Goal: Task Accomplishment & Management: Manage account settings

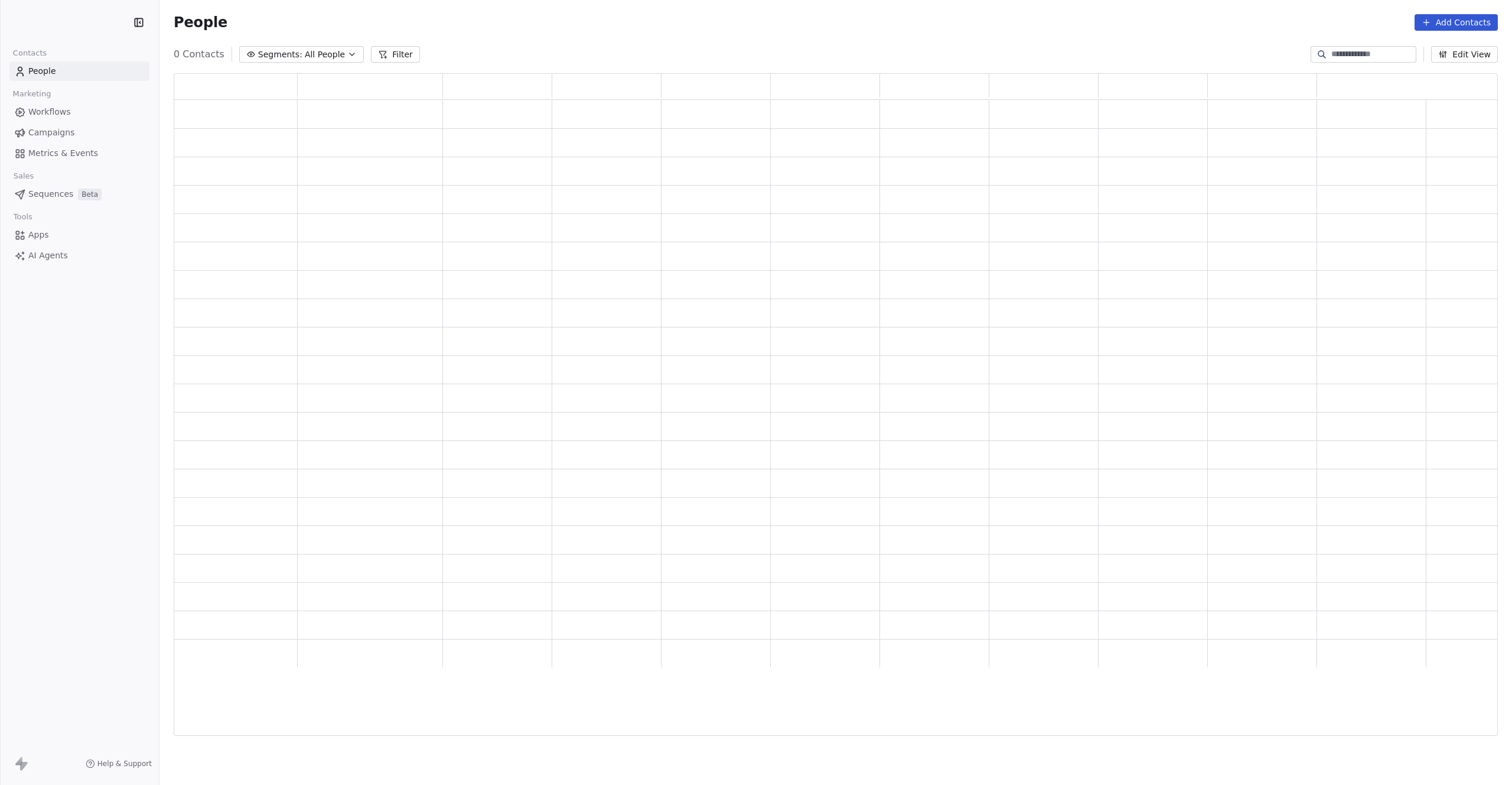
scroll to position [654, 1316]
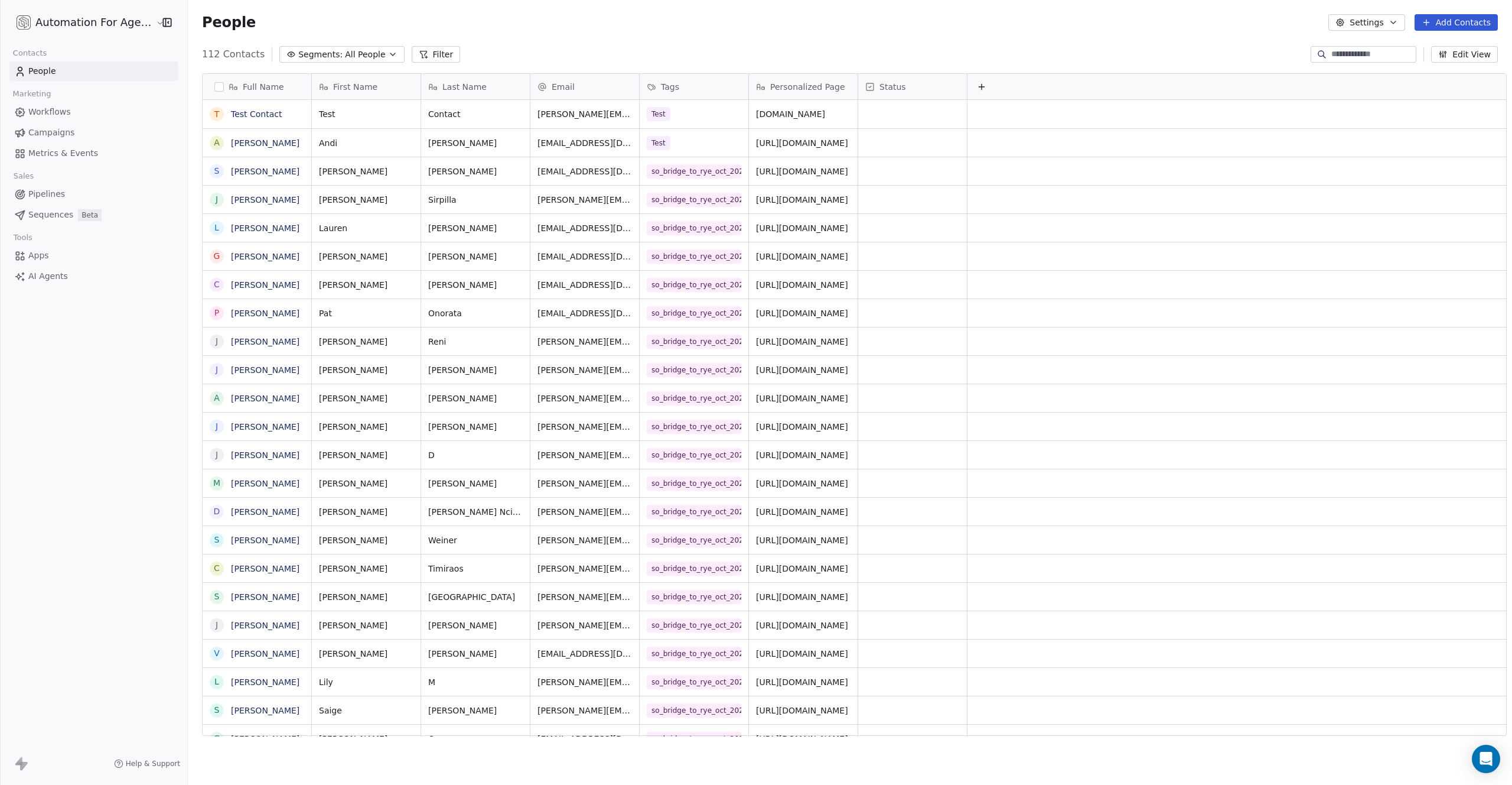
scroll to position [682, 1325]
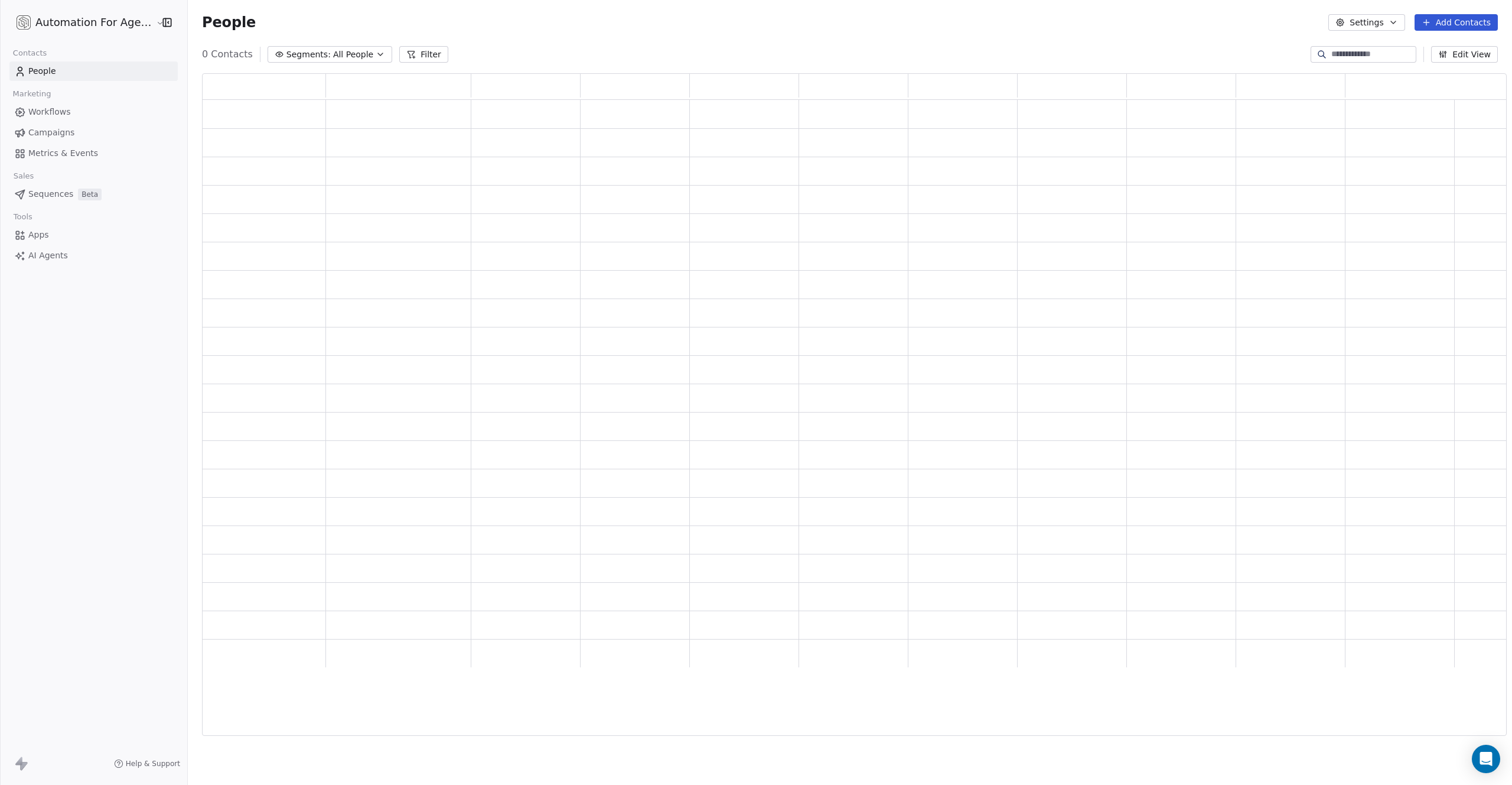
scroll to position [654, 1296]
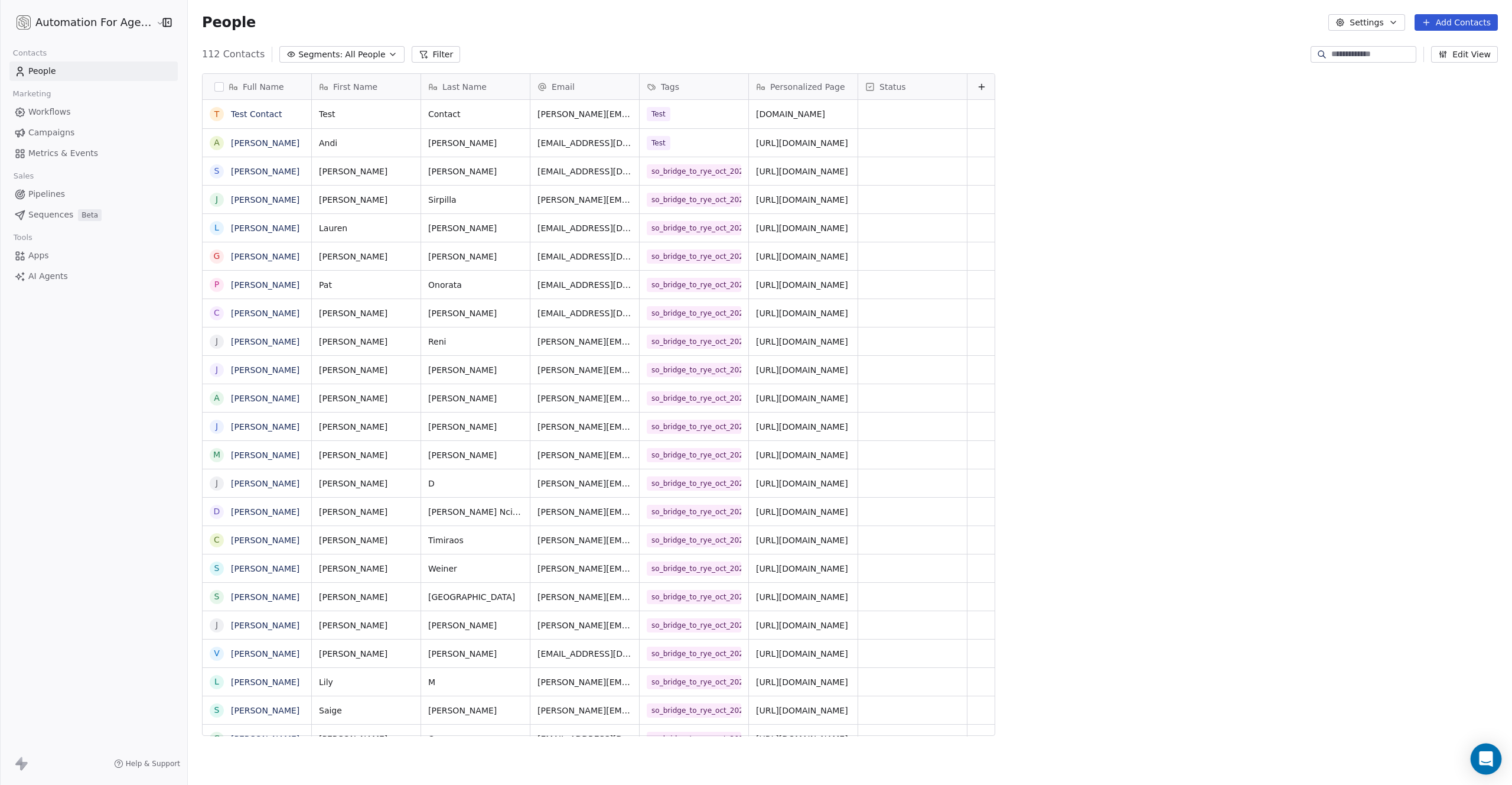
click at [1488, 765] on icon "Open Intercom Messenger" at bounding box center [1486, 759] width 15 height 15
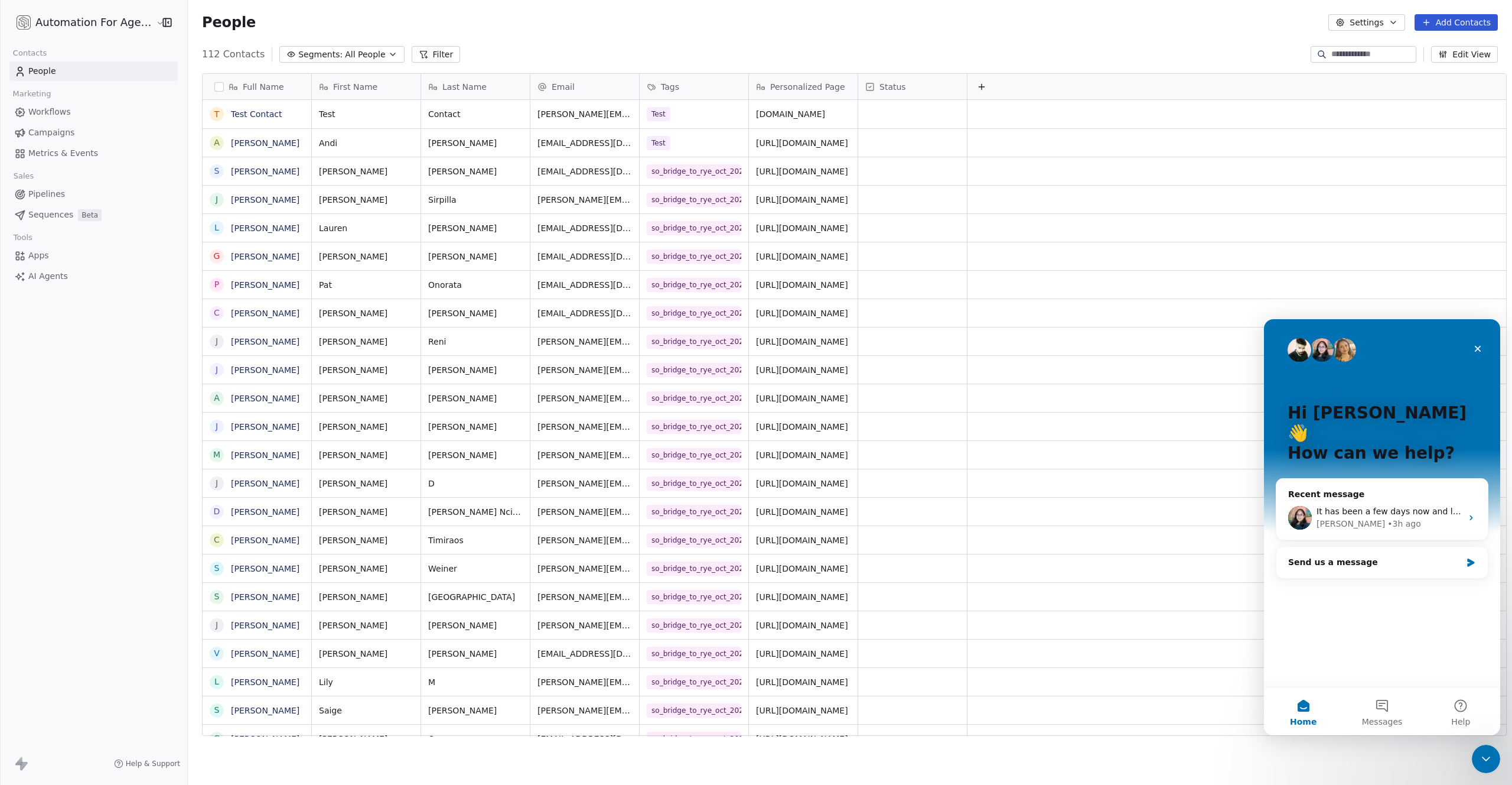
scroll to position [0, 0]
click at [1388, 517] on div "• 3h ago" at bounding box center [1404, 523] width 33 height 12
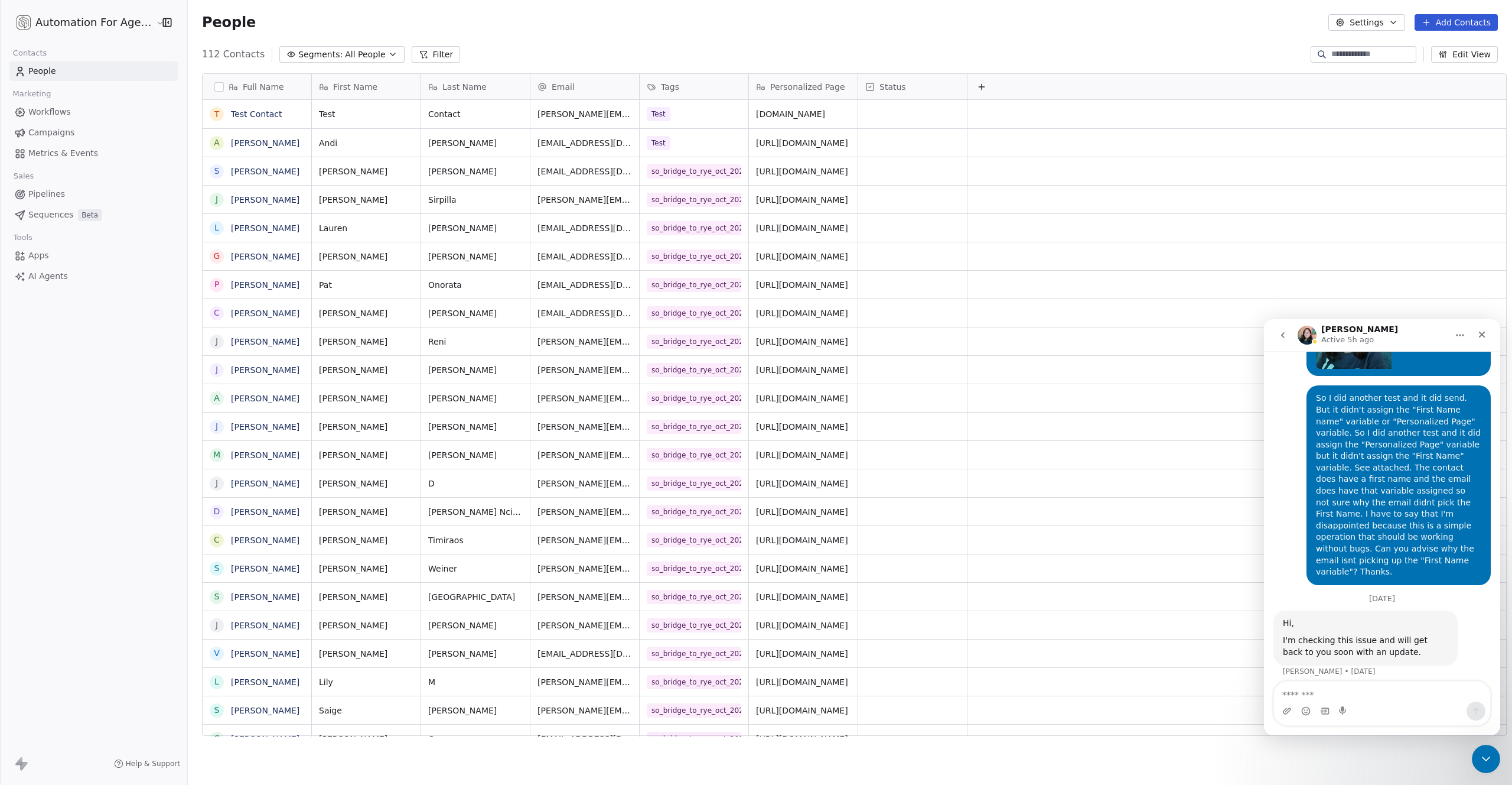
scroll to position [1632, 0]
click at [252, 139] on link "Andi Rattray" at bounding box center [266, 143] width 69 height 10
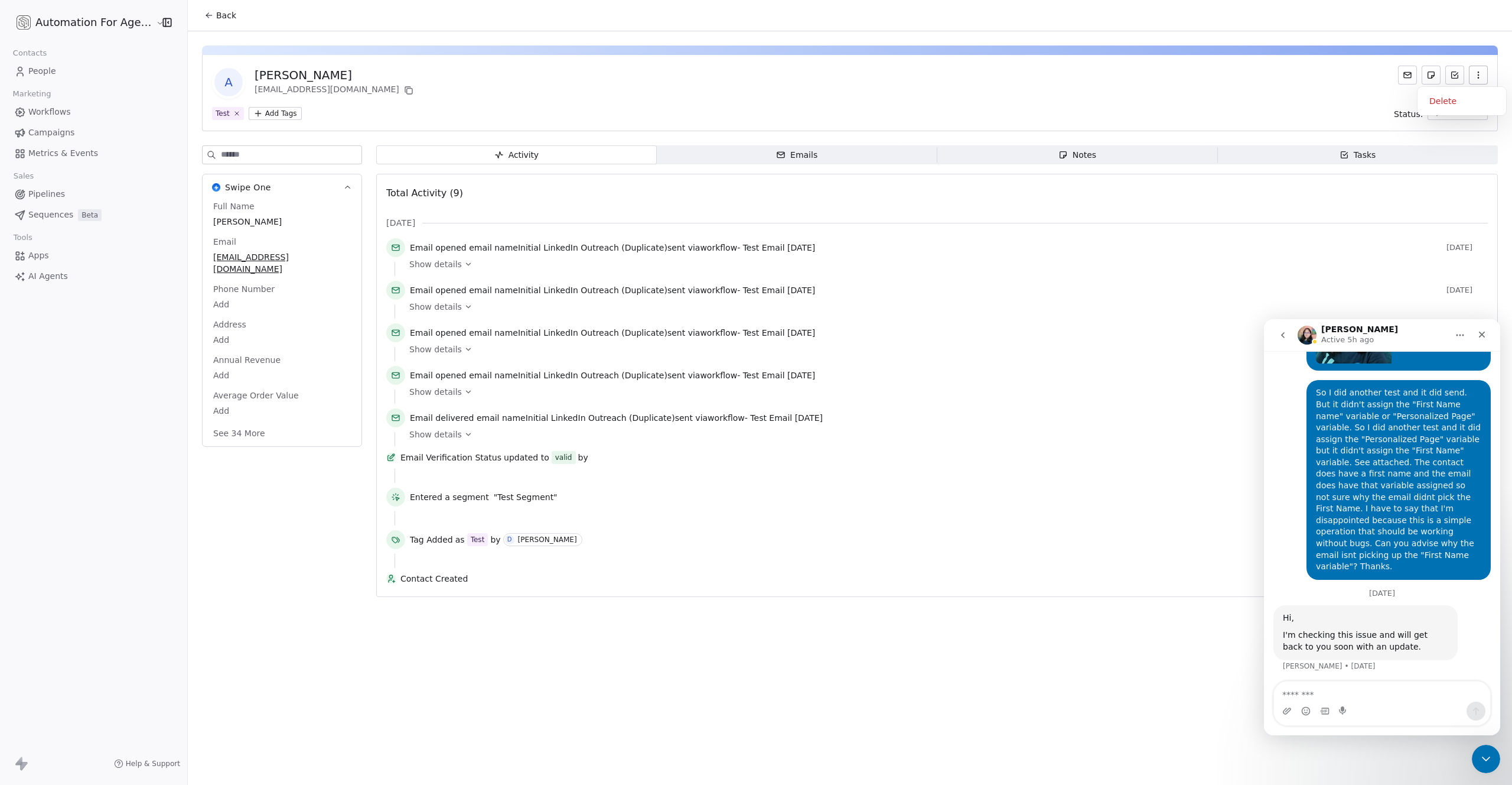
click at [1475, 76] on icon "button" at bounding box center [1479, 76] width 10 height 10
click at [1439, 100] on div "Delete" at bounding box center [1461, 101] width 79 height 19
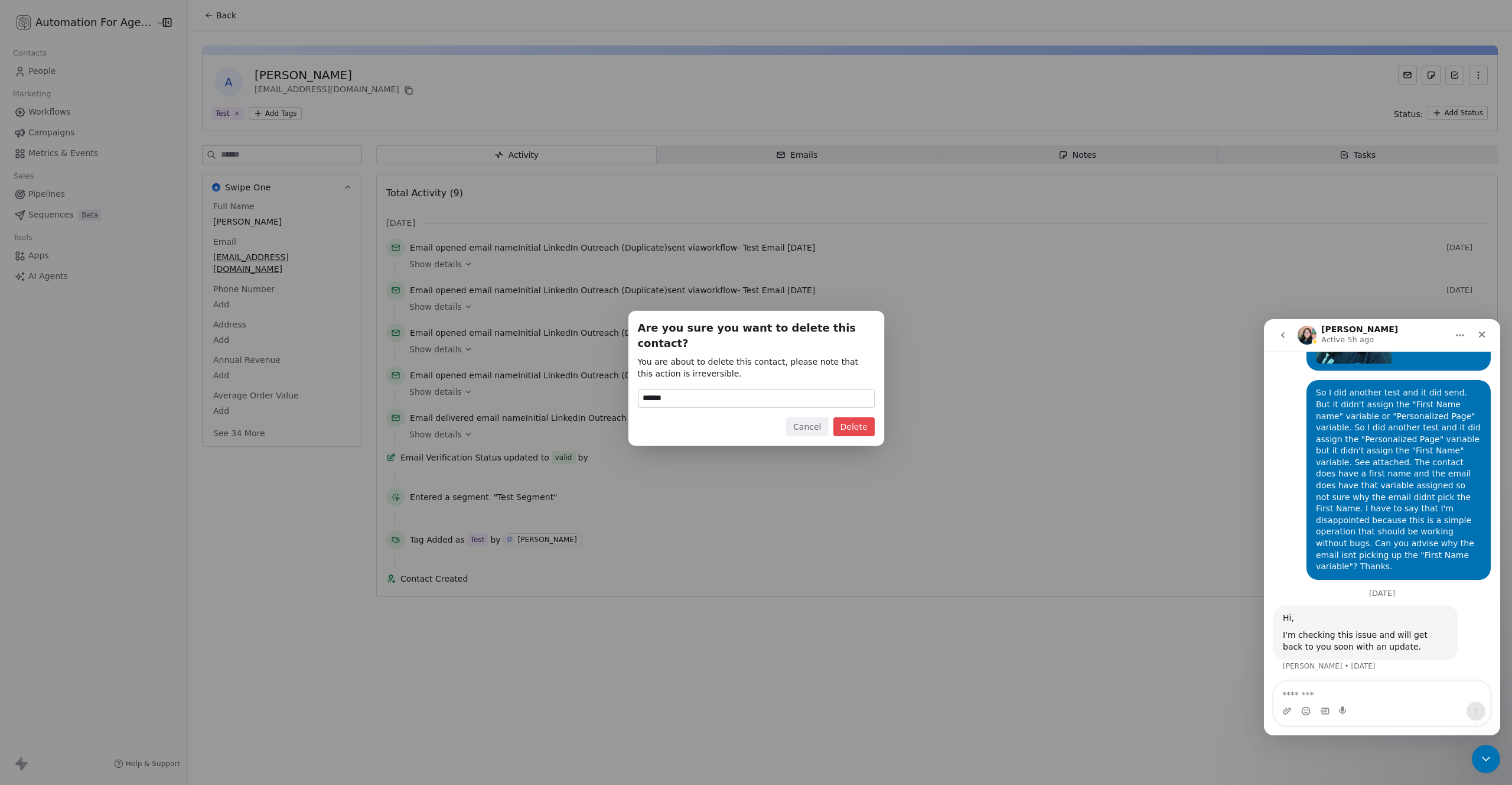
type input "******"
click at [854, 422] on button "Delete" at bounding box center [853, 426] width 41 height 19
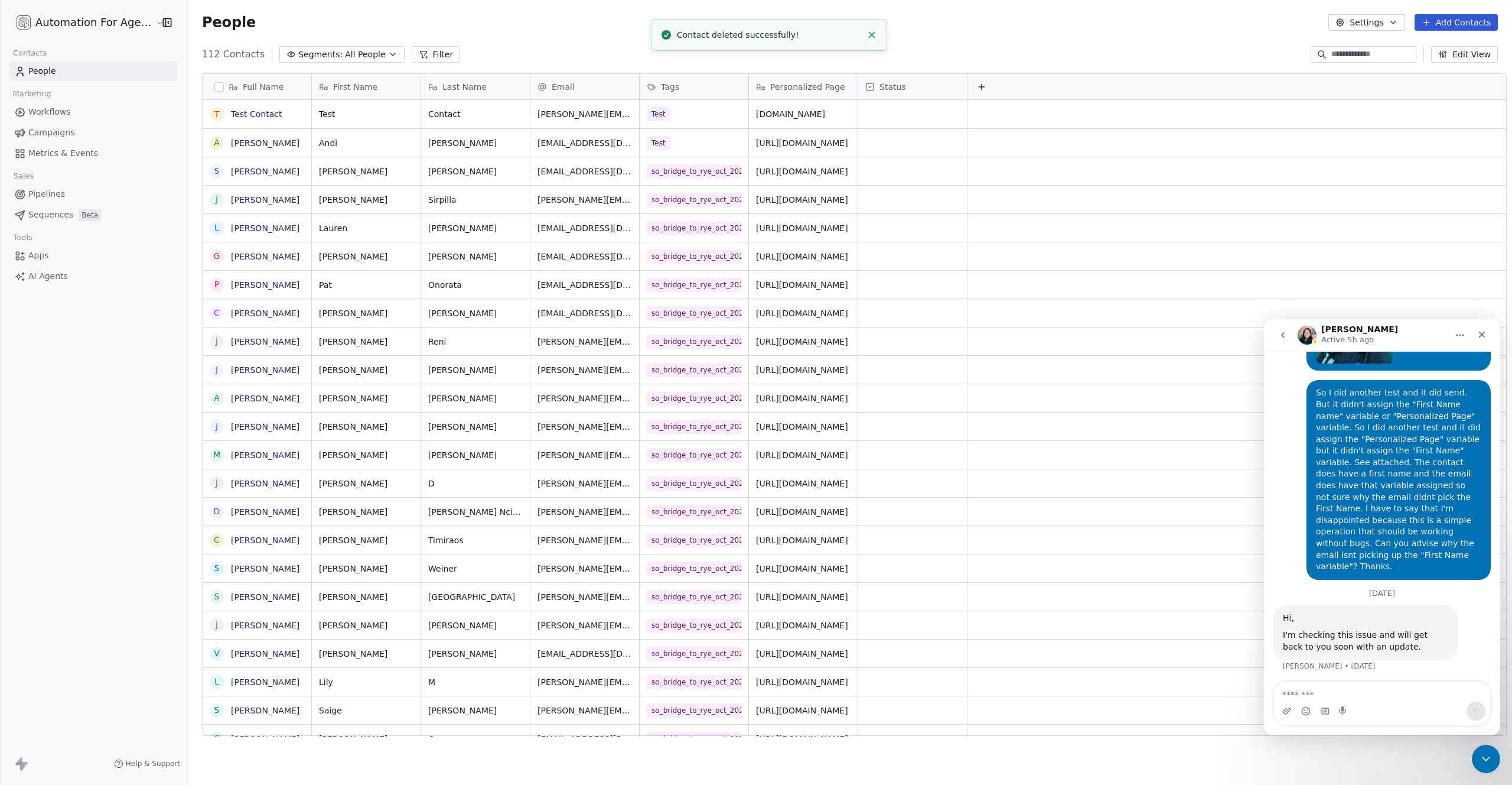
scroll to position [682, 1325]
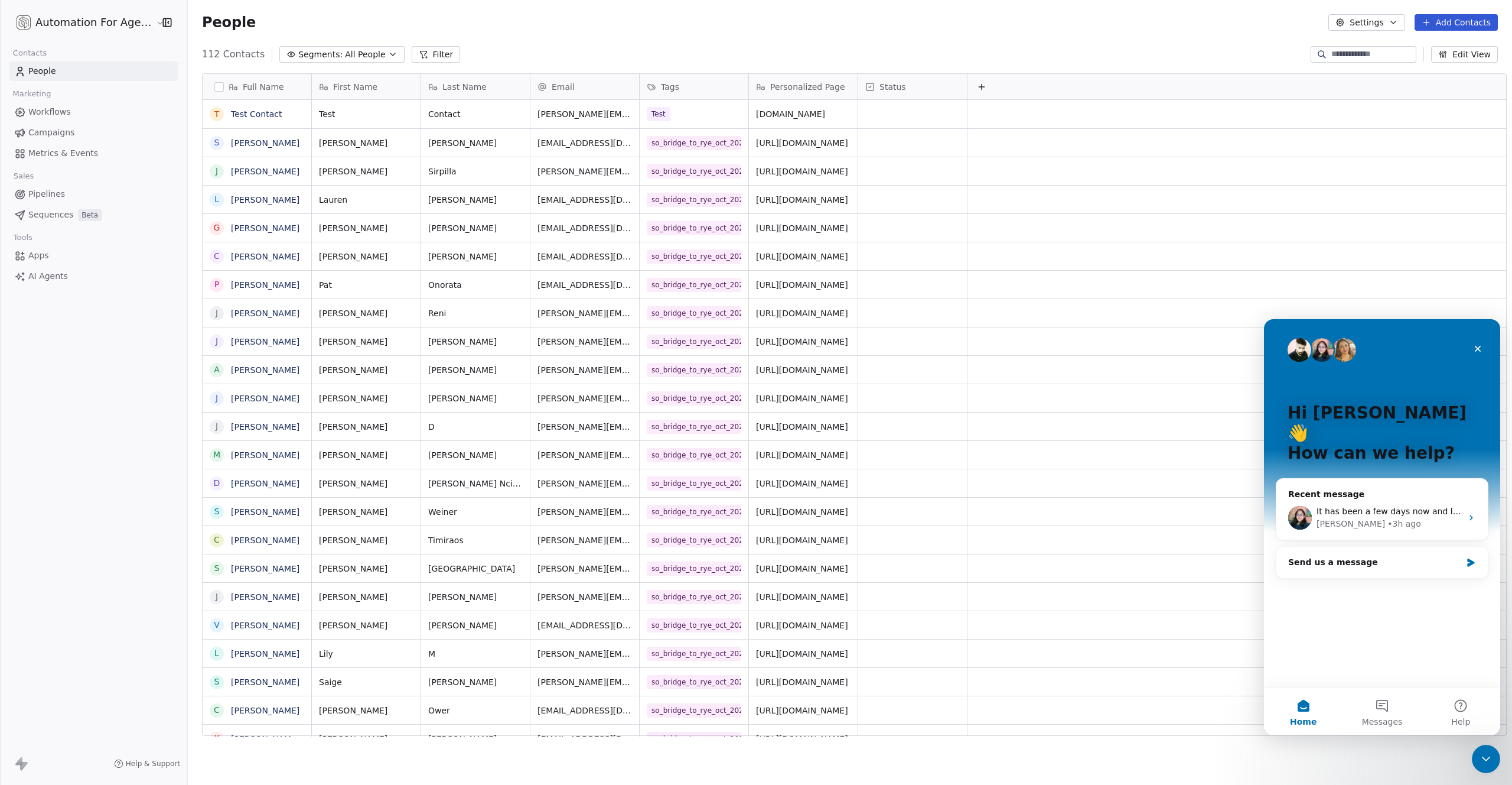
scroll to position [682, 1325]
click at [1451, 27] on button "Add Contacts" at bounding box center [1456, 22] width 83 height 16
click at [1443, 63] on span "Import from CSV" at bounding box center [1454, 67] width 69 height 12
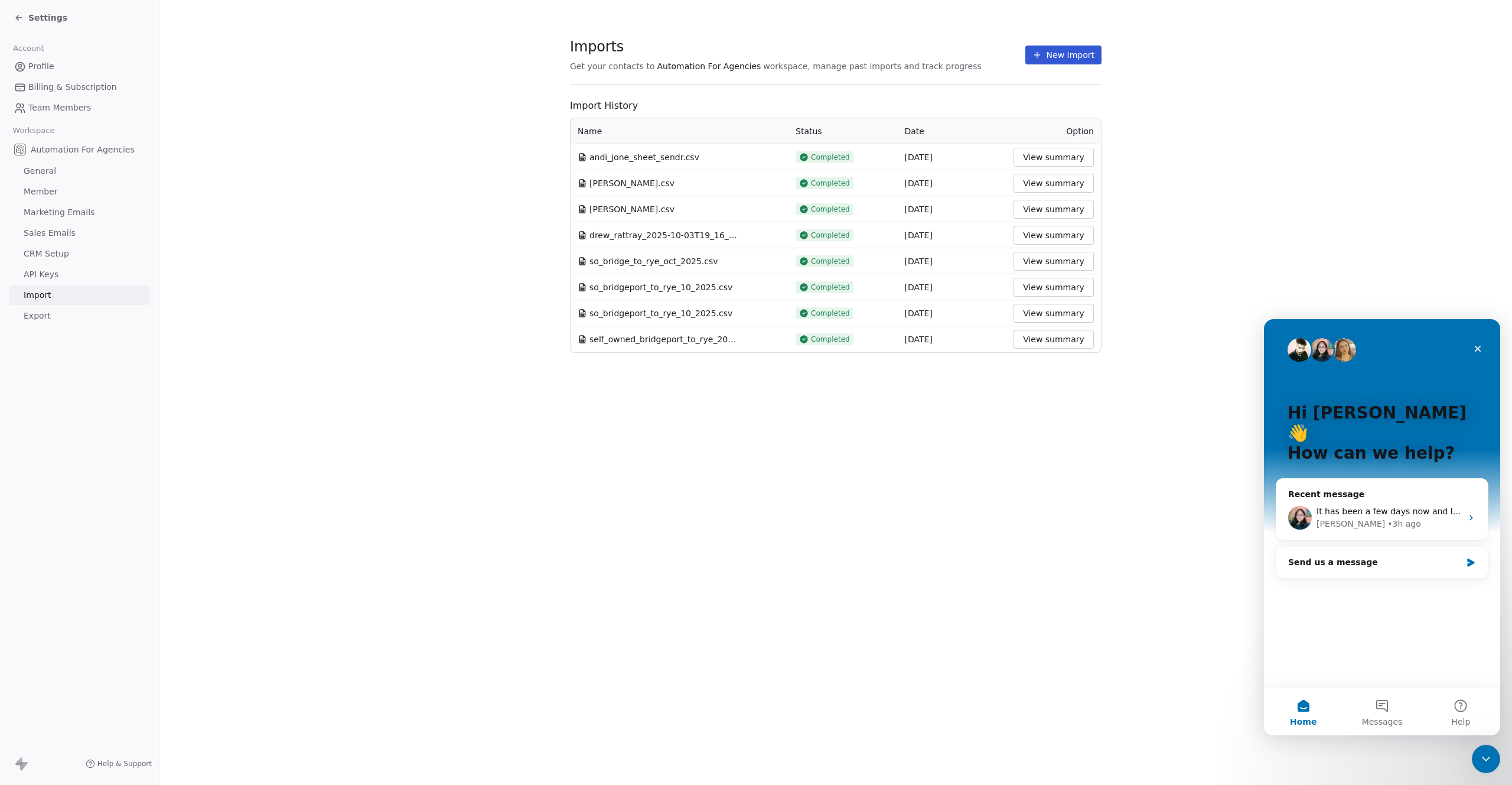
click at [1071, 55] on button "New Import" at bounding box center [1064, 55] width 76 height 19
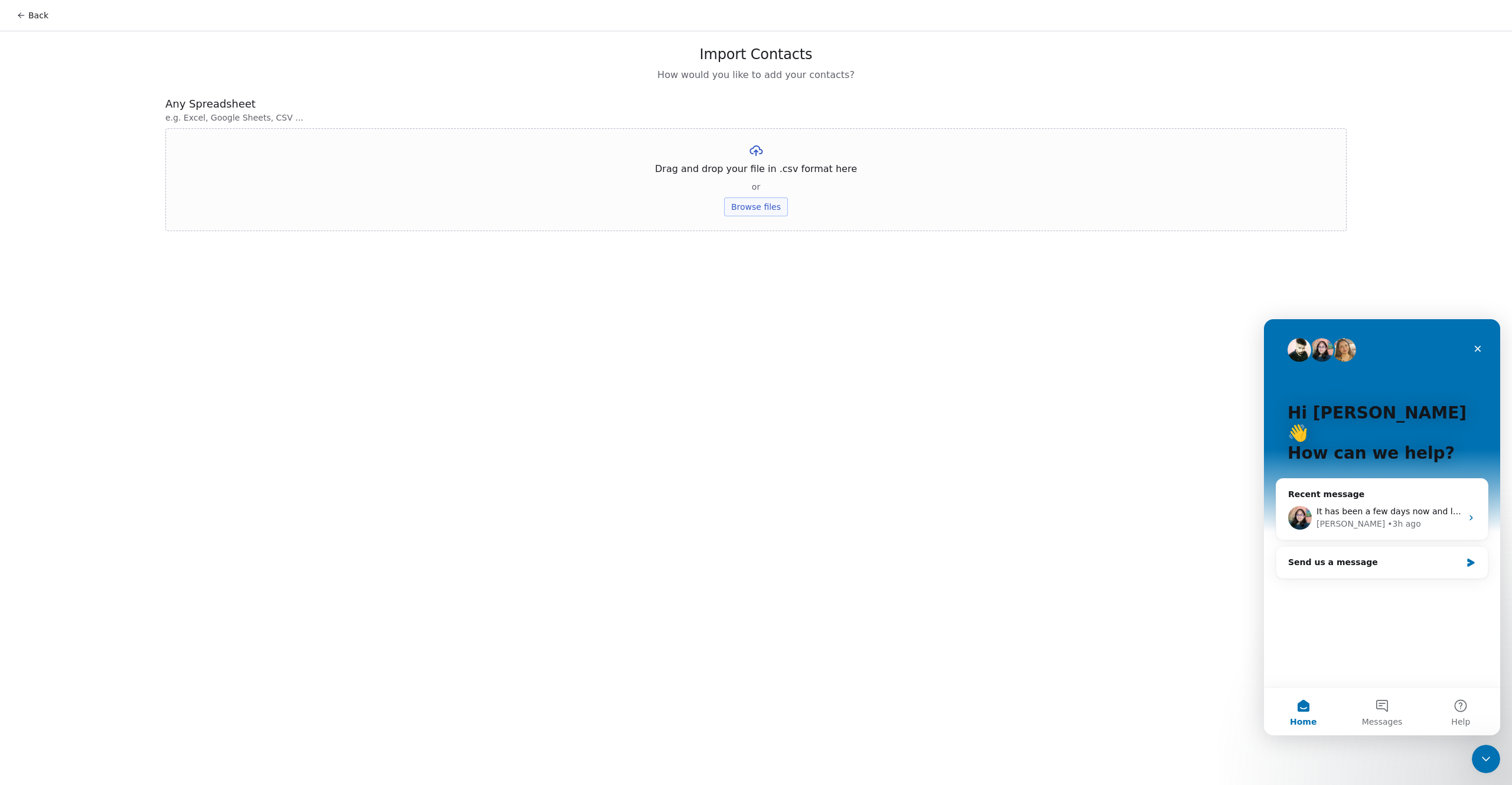
click at [764, 206] on button "Browse files" at bounding box center [756, 207] width 64 height 19
click at [761, 175] on button "Upload" at bounding box center [755, 174] width 43 height 19
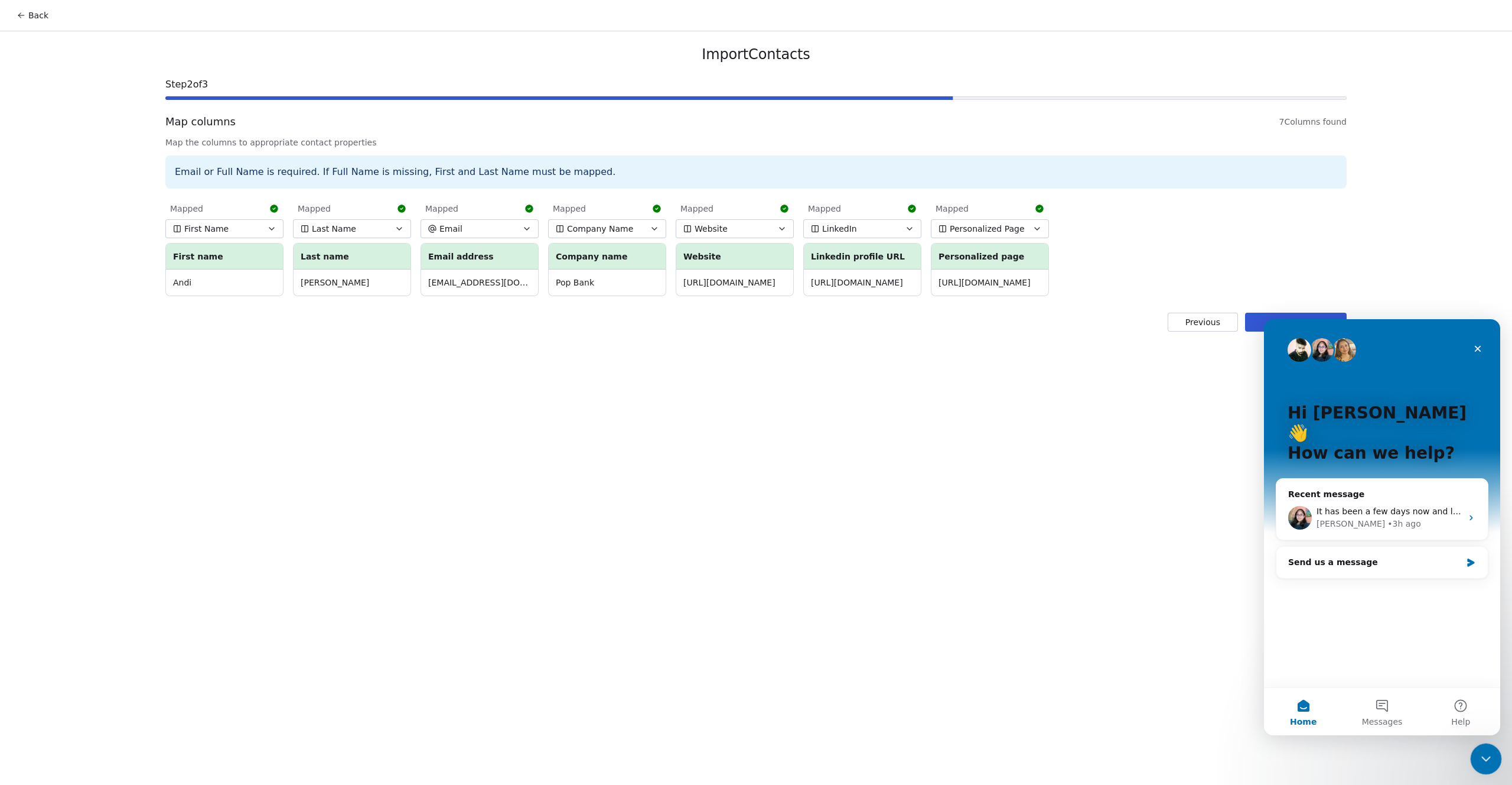
click at [1483, 752] on icon "Close Intercom Messenger" at bounding box center [1484, 756] width 14 height 14
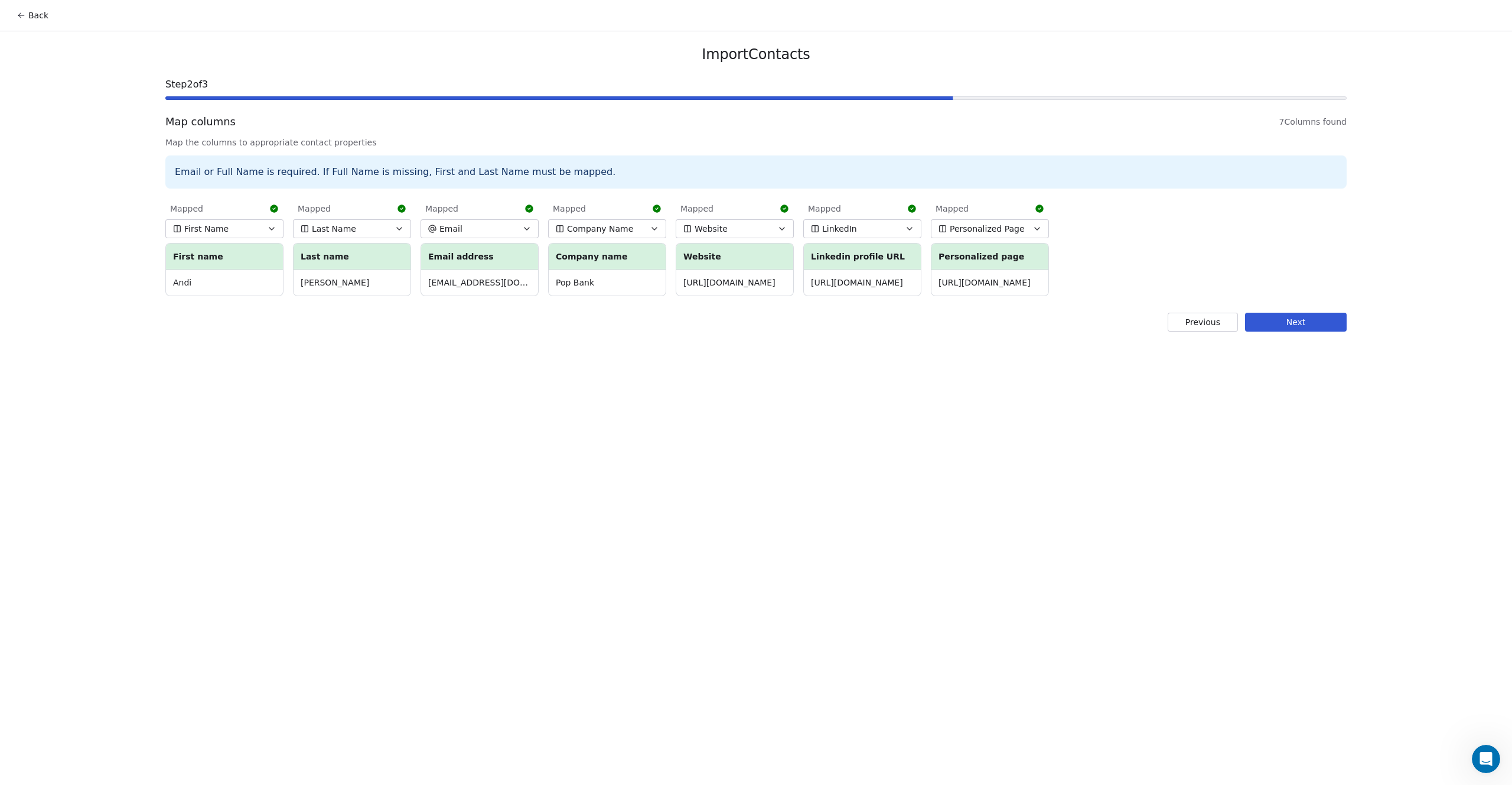
click at [1292, 321] on button "Next" at bounding box center [1296, 322] width 101 height 19
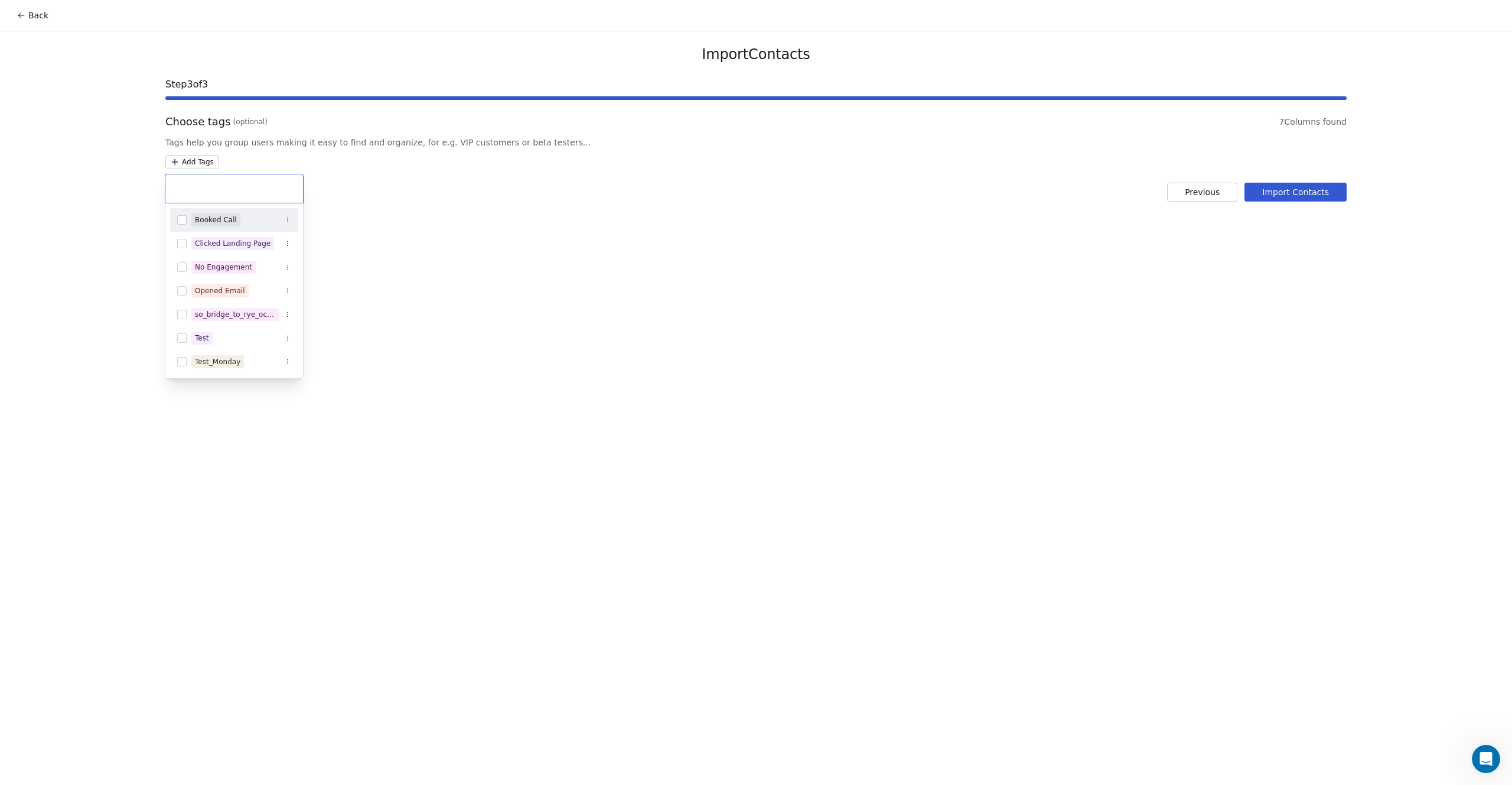
click at [187, 159] on html "Back Import Contacts Step 3 of 3 Choose tags (optional) 7 Columns found Tags he…" at bounding box center [756, 392] width 1512 height 785
click at [177, 337] on button "Suggestions" at bounding box center [182, 338] width 10 height 10
click at [1294, 191] on html "Back Import Contacts Step 3 of 3 Choose tags (optional) 7 Columns found Tags he…" at bounding box center [756, 392] width 1512 height 785
click at [1292, 194] on button "Import Contacts" at bounding box center [1295, 192] width 102 height 19
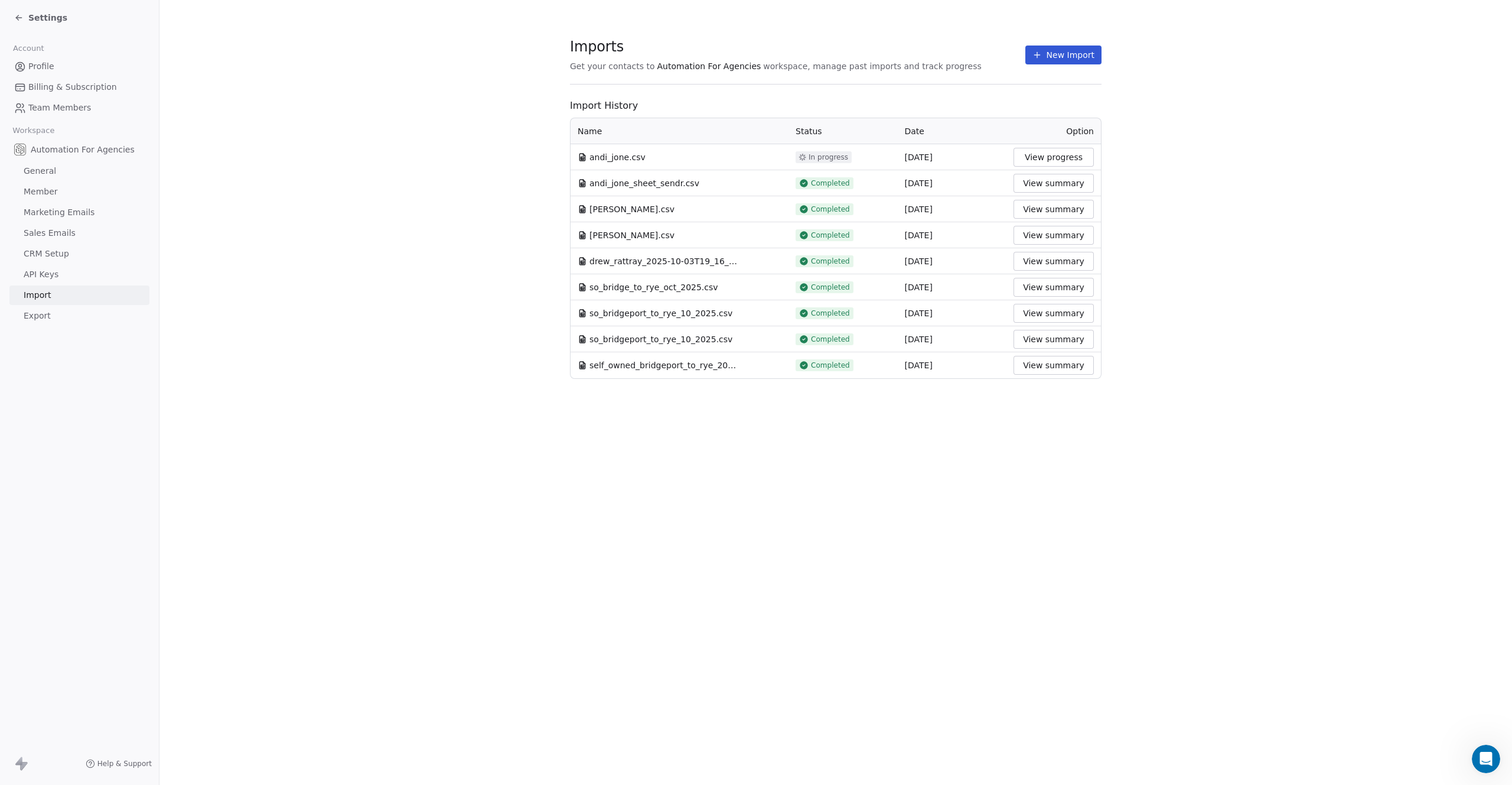
click at [31, 19] on span "Settings" at bounding box center [48, 17] width 39 height 11
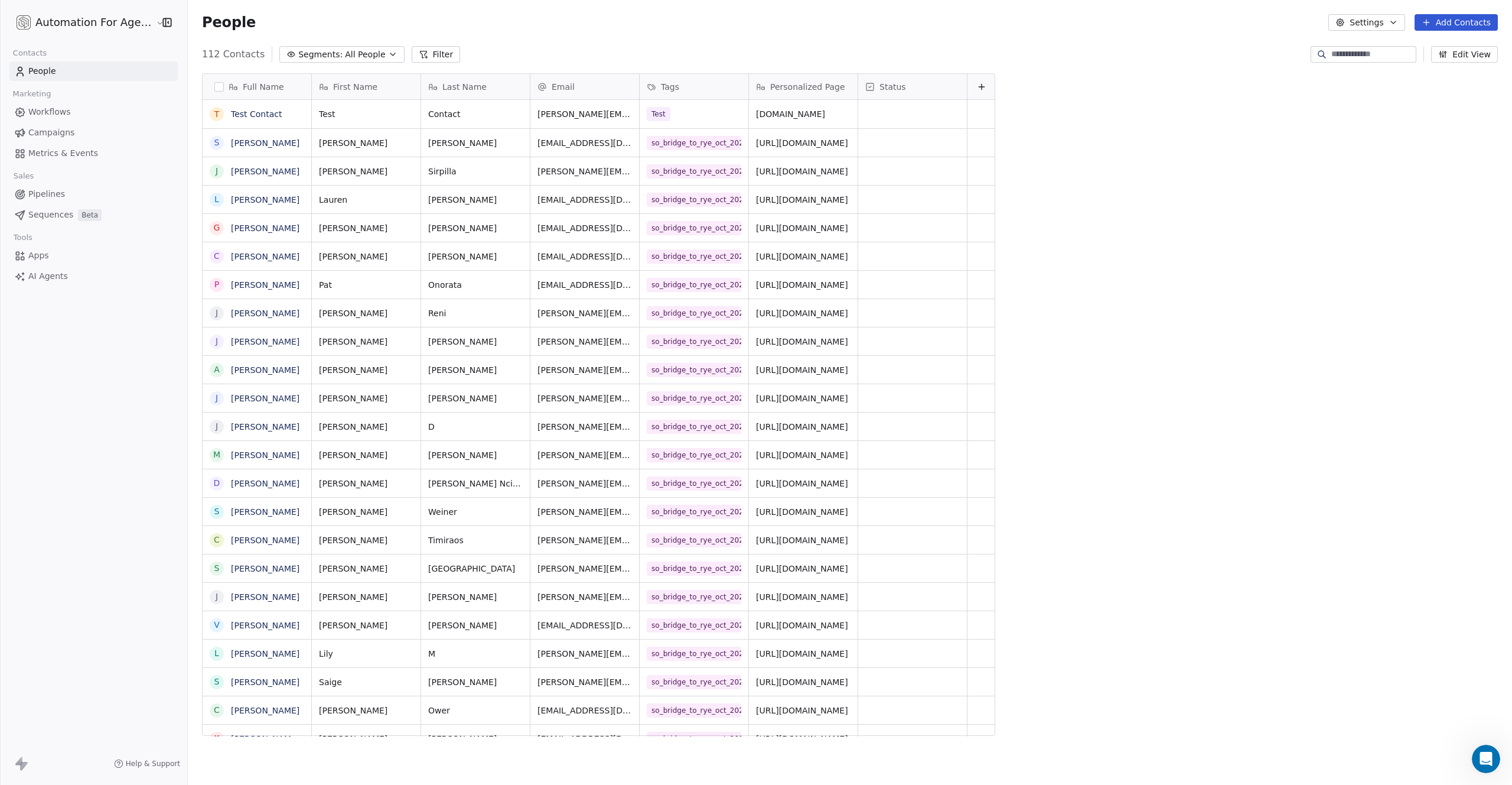
scroll to position [682, 1325]
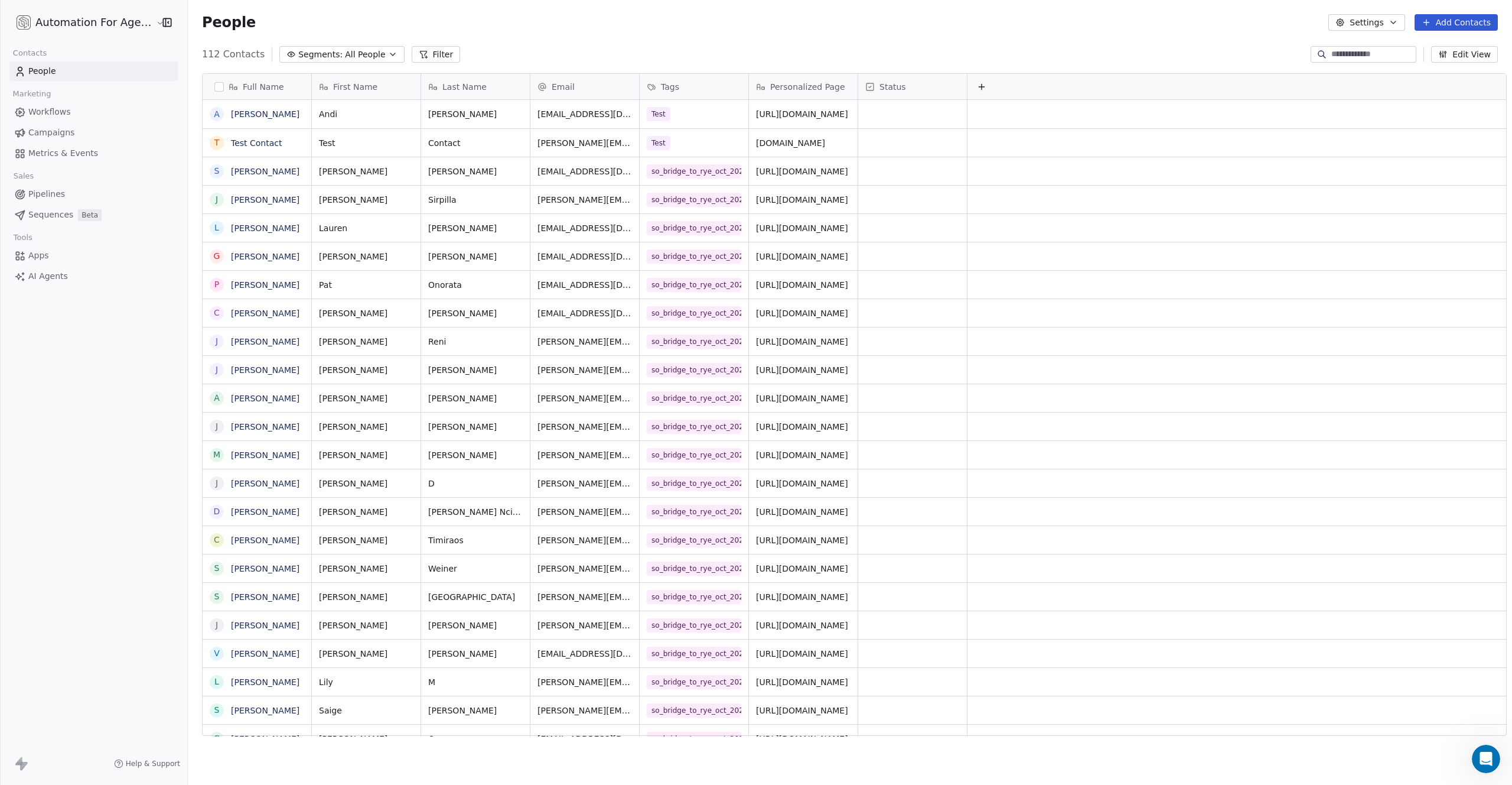
click at [39, 114] on span "Workflows" at bounding box center [50, 112] width 43 height 12
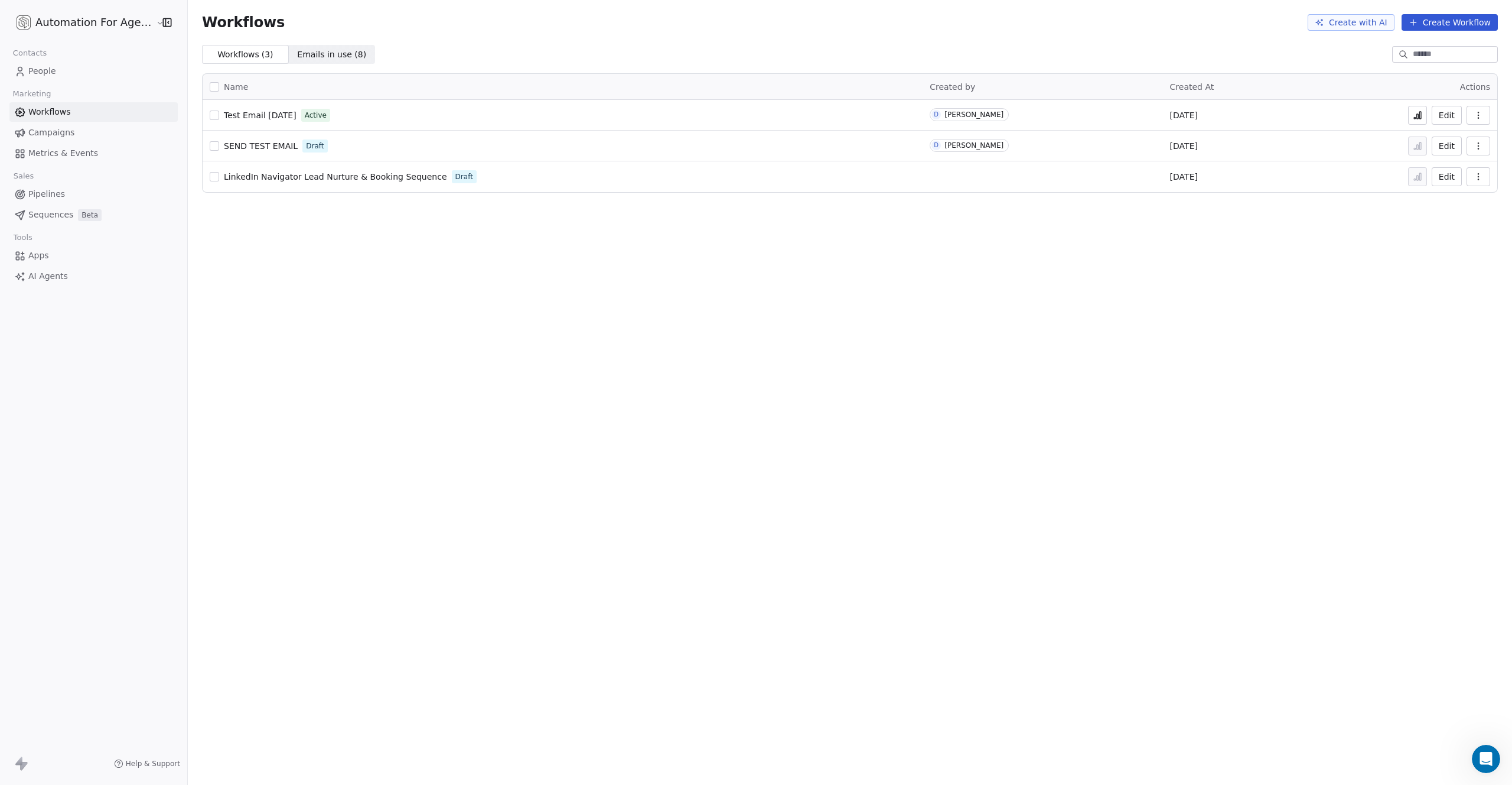
click at [252, 146] on span "SEND TEST EMAIL" at bounding box center [260, 146] width 74 height 10
click at [1478, 151] on button "button" at bounding box center [1479, 146] width 24 height 19
click at [305, 56] on span "Emails in use ( 8 )" at bounding box center [332, 55] width 69 height 12
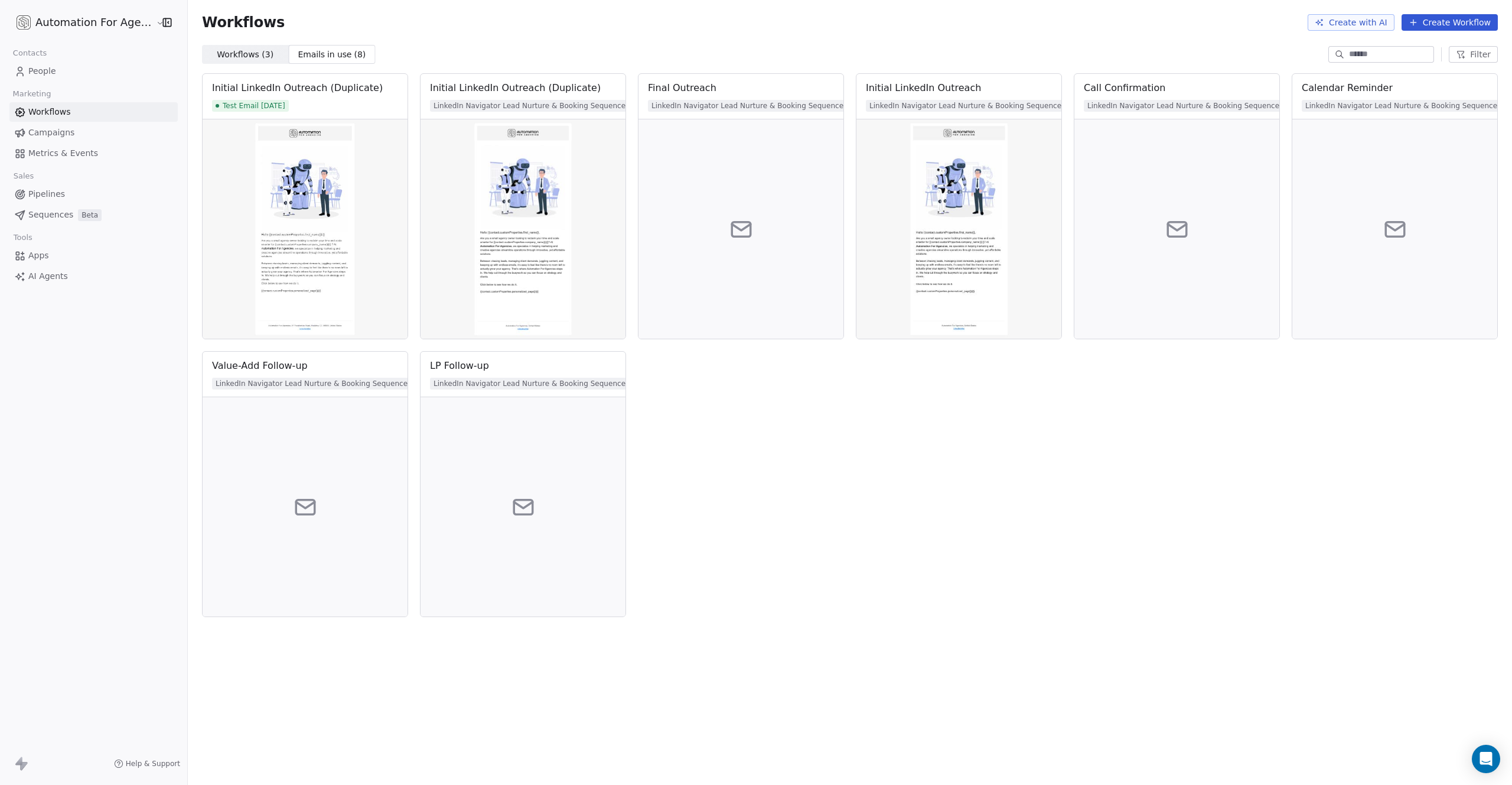
click at [241, 54] on span "Workflows ( 3 )" at bounding box center [245, 55] width 56 height 12
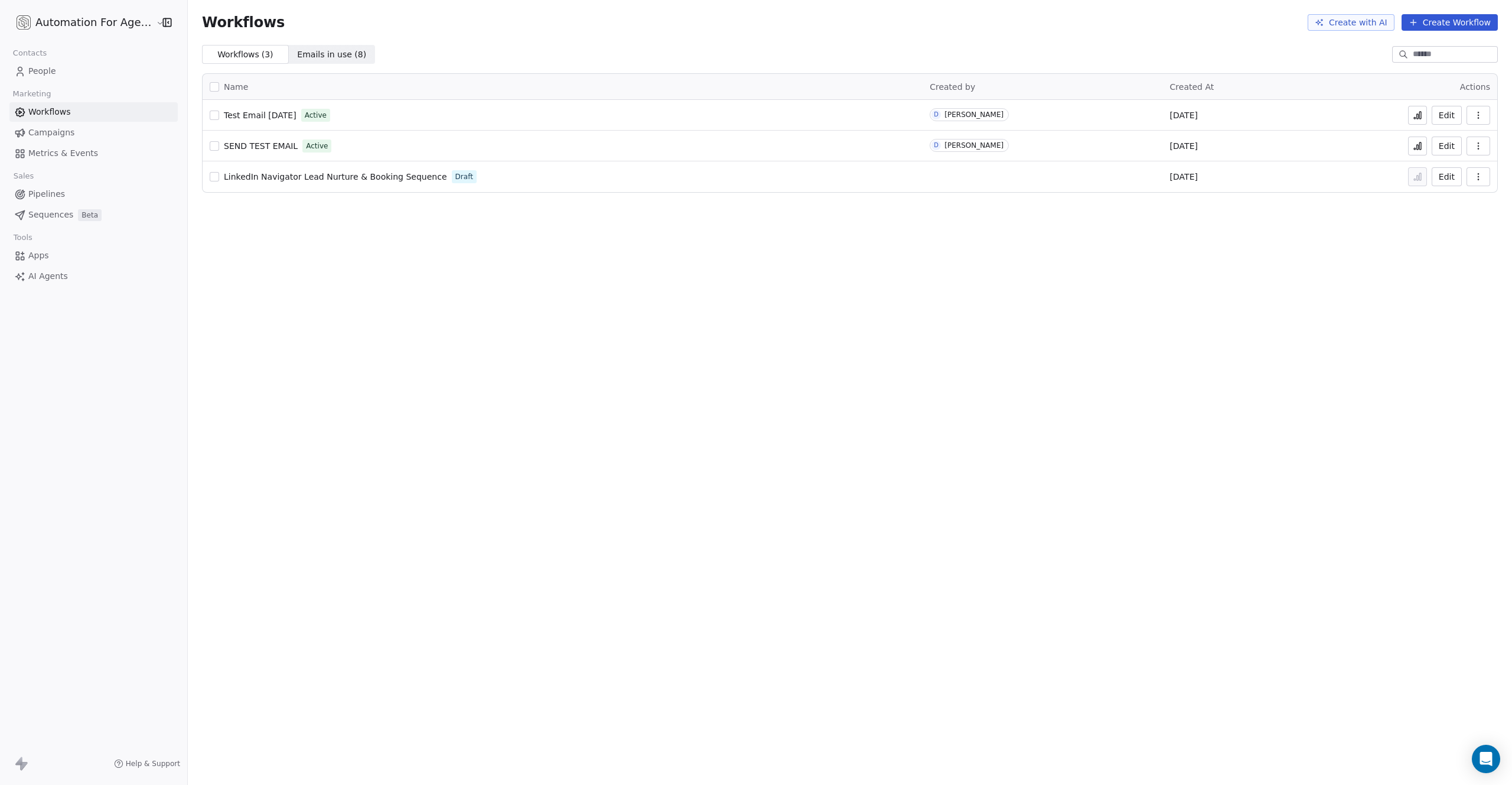
click at [371, 140] on div "SEND TEST EMAIL Active" at bounding box center [562, 145] width 706 height 16
click at [369, 142] on div "SEND TEST EMAIL Active" at bounding box center [562, 145] width 706 height 16
click at [1421, 148] on icon at bounding box center [1418, 146] width 10 height 10
click at [51, 119] on link "Workflows" at bounding box center [94, 112] width 168 height 19
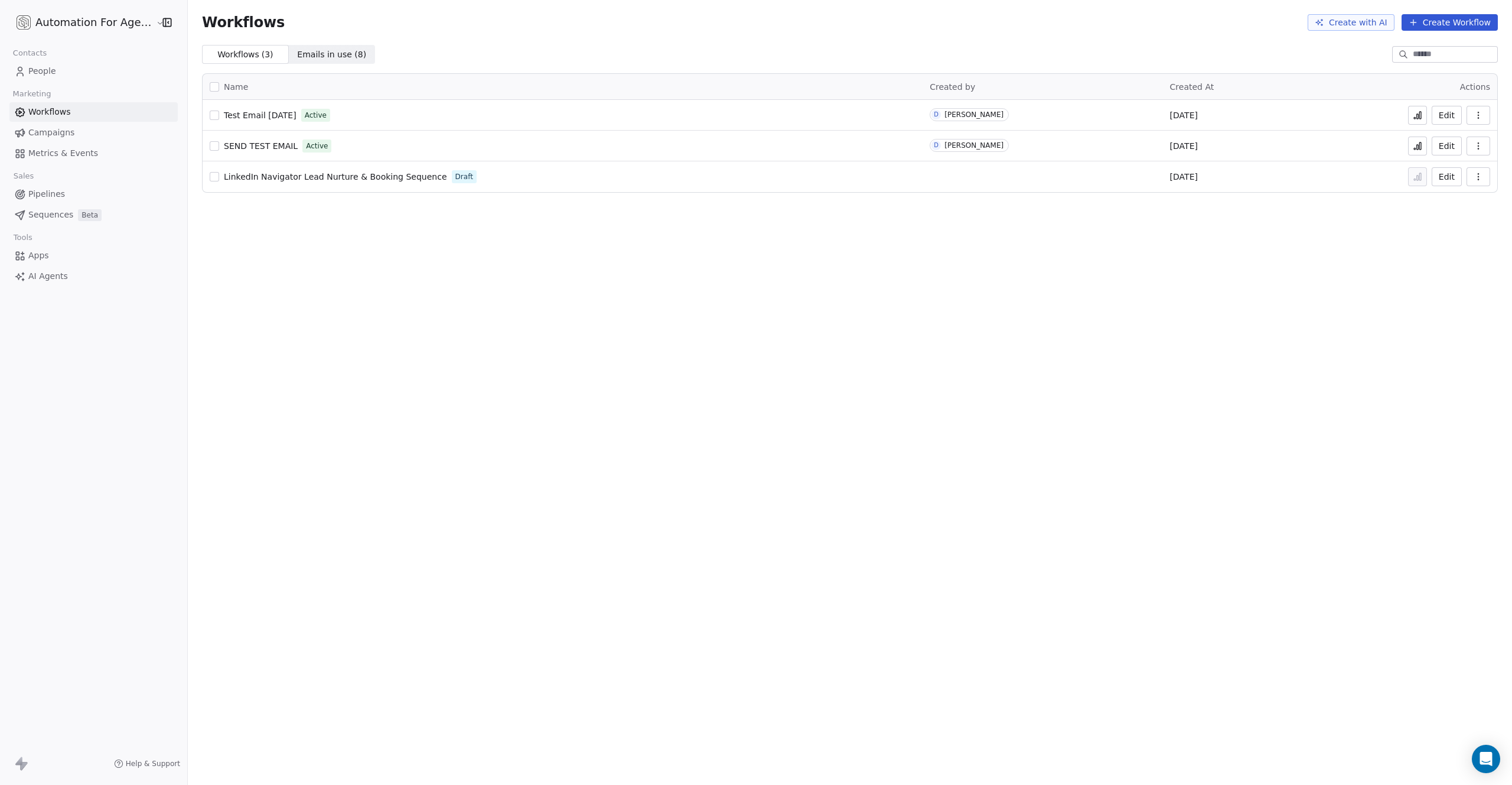
click at [1446, 149] on button "Edit" at bounding box center [1447, 146] width 31 height 19
click at [244, 115] on span "Test Email [DATE]" at bounding box center [260, 116] width 73 height 10
click at [242, 114] on span "Test Email [DATE]" at bounding box center [260, 116] width 73 height 10
click at [1474, 148] on icon "button" at bounding box center [1479, 146] width 10 height 10
click at [1441, 230] on span "Delete" at bounding box center [1442, 231] width 27 height 11
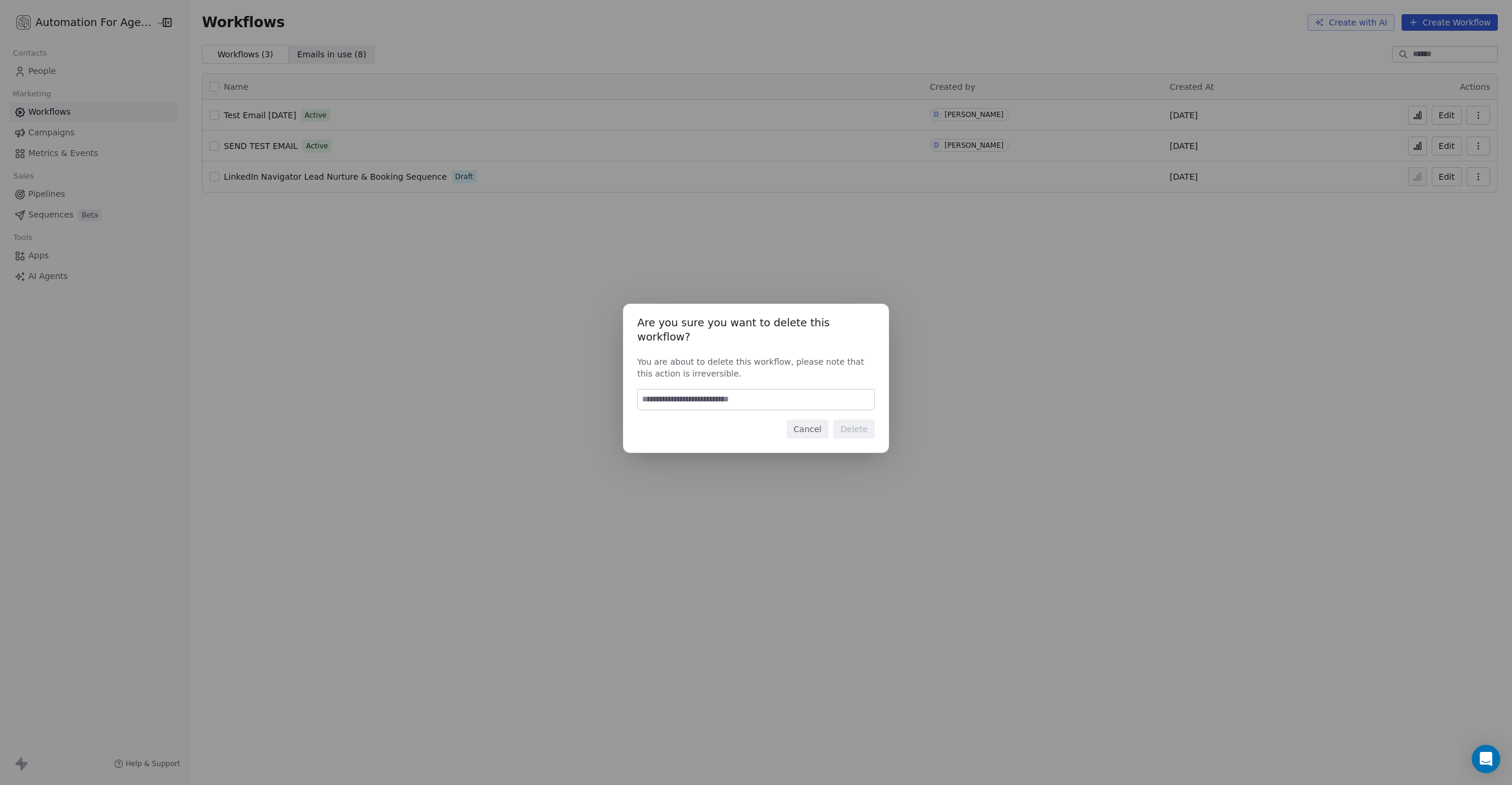
click at [737, 399] on input at bounding box center [756, 399] width 236 height 20
type input "******"
click at [856, 420] on button "Delete" at bounding box center [853, 429] width 41 height 19
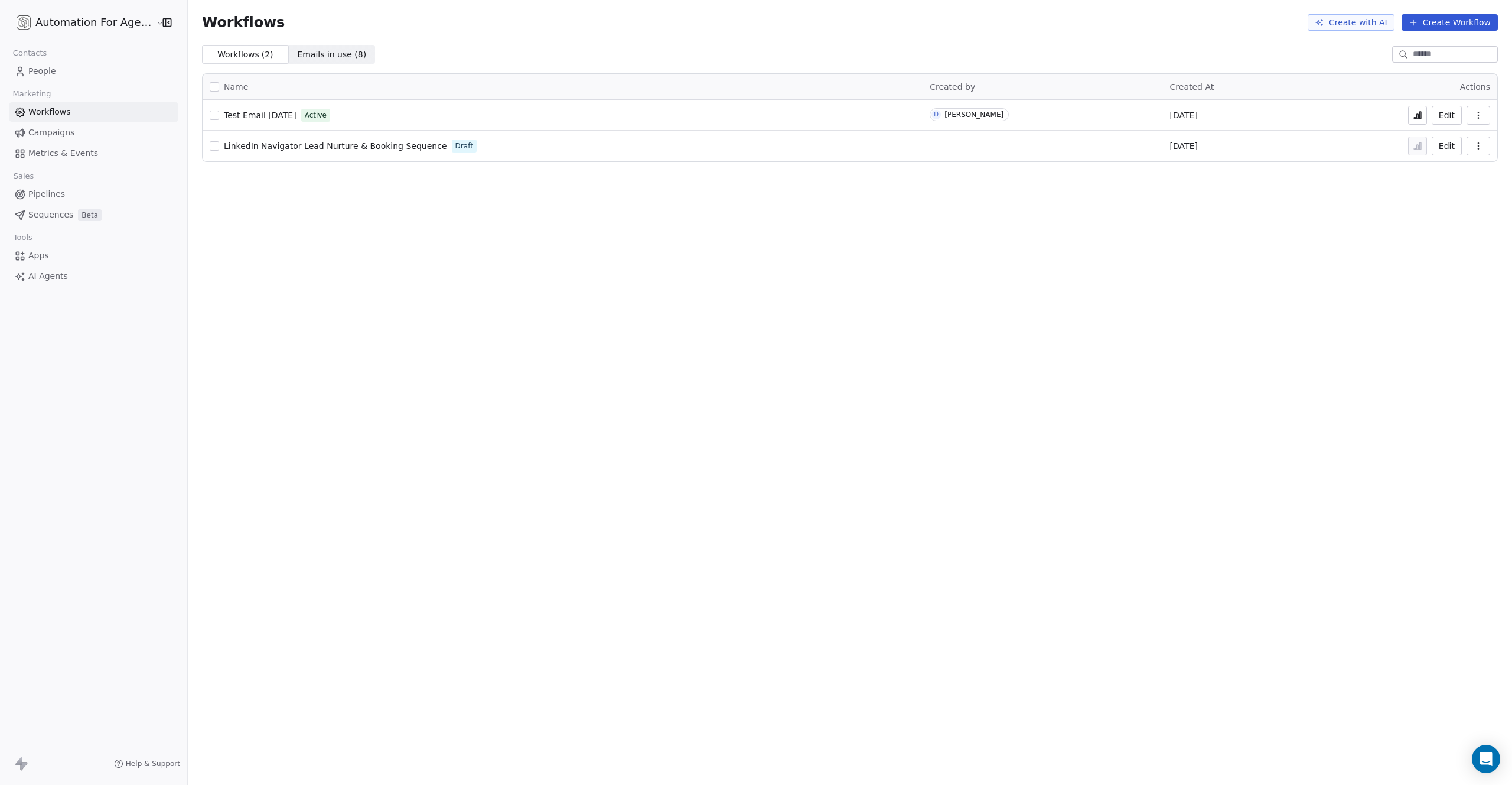
click at [1449, 114] on button "Edit" at bounding box center [1447, 116] width 31 height 19
click at [41, 72] on span "People" at bounding box center [42, 71] width 28 height 12
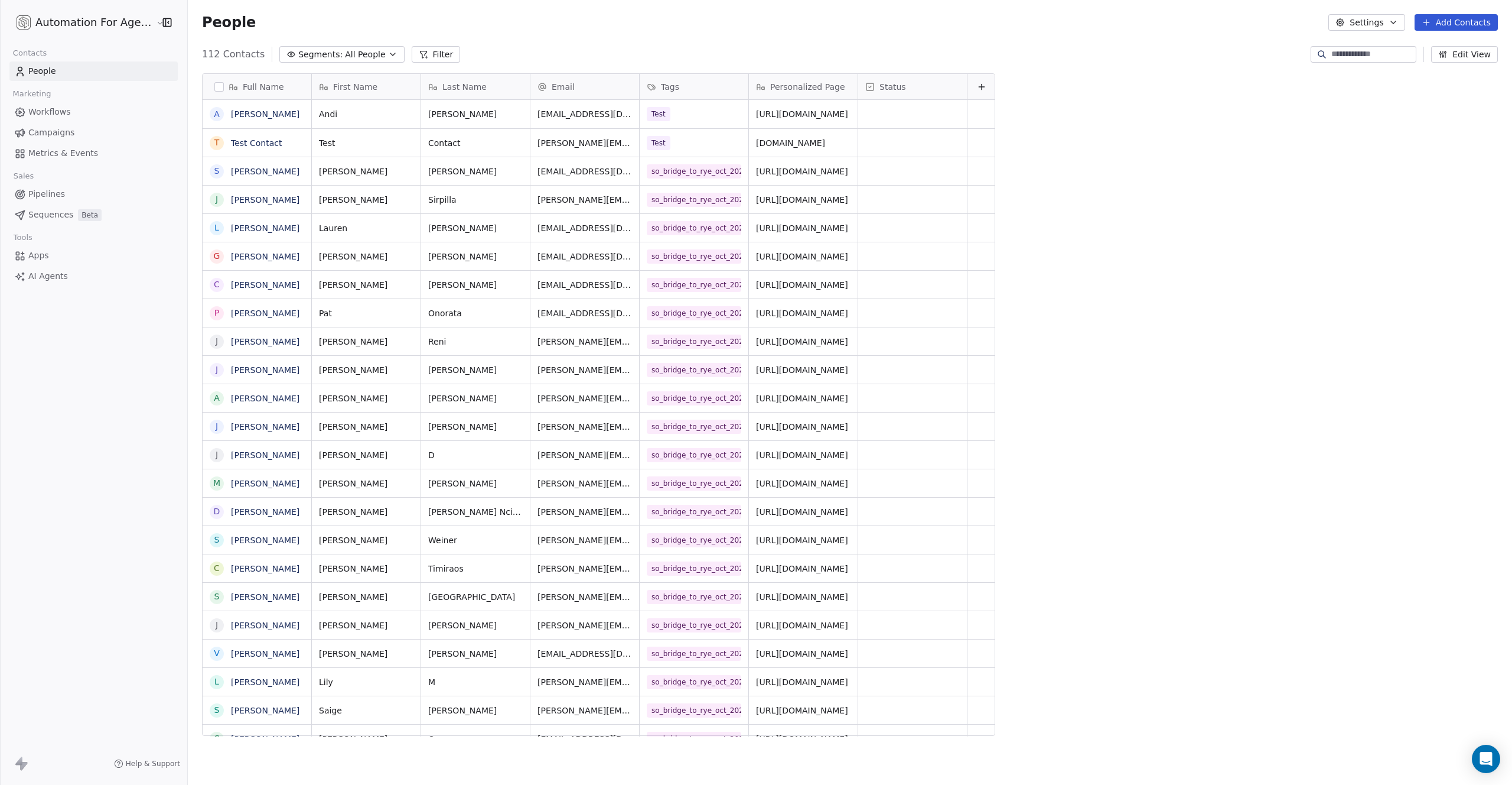
scroll to position [682, 1325]
click at [1450, 24] on button "Add Contacts" at bounding box center [1456, 22] width 83 height 16
click at [1439, 65] on span "Import from CSV" at bounding box center [1454, 67] width 69 height 12
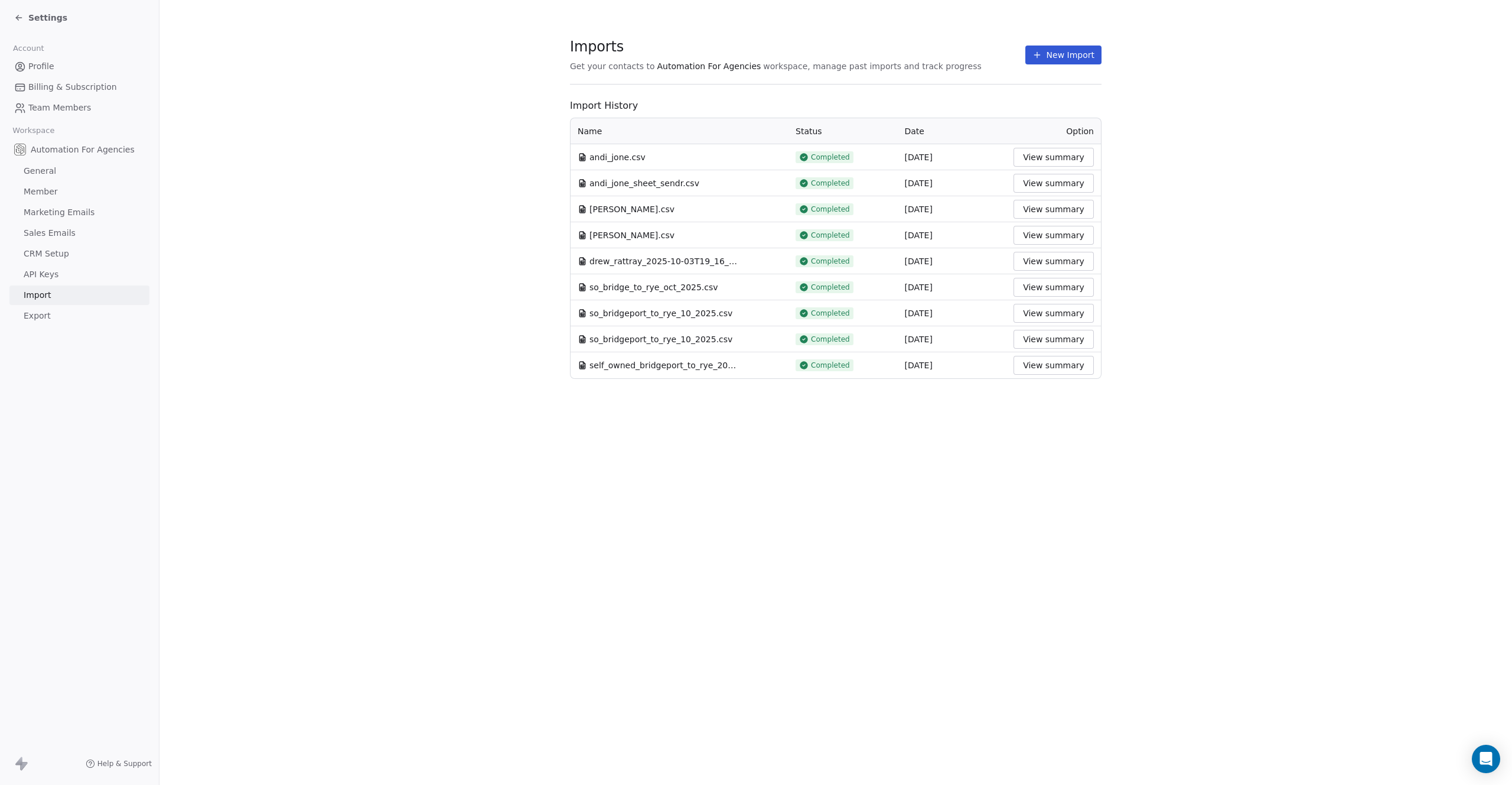
click at [1060, 55] on button "New Import" at bounding box center [1064, 55] width 76 height 19
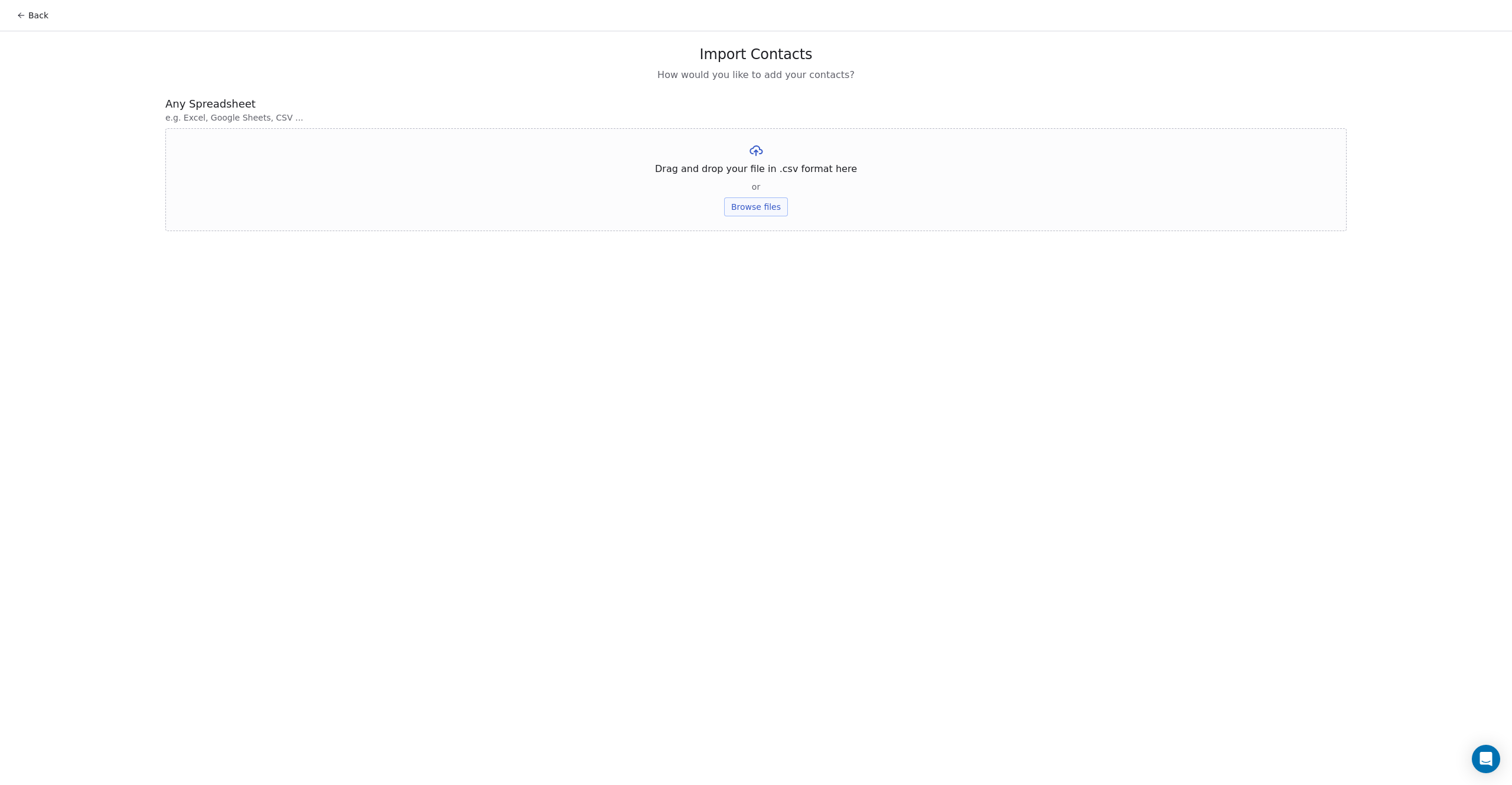
click at [754, 206] on button "Browse files" at bounding box center [756, 207] width 64 height 19
click at [758, 175] on button "Upload" at bounding box center [755, 174] width 43 height 19
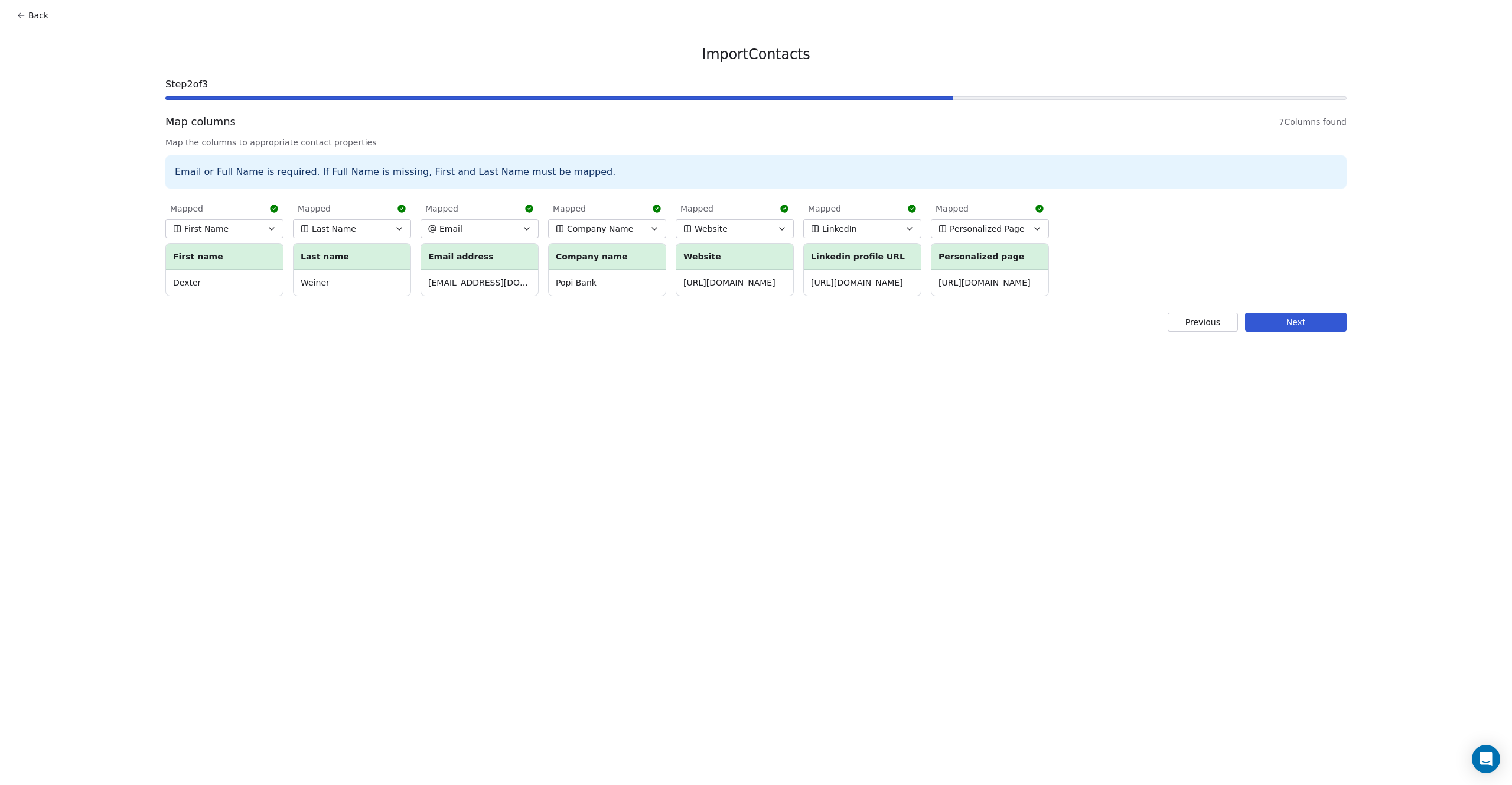
click at [1289, 324] on button "Next" at bounding box center [1296, 322] width 101 height 19
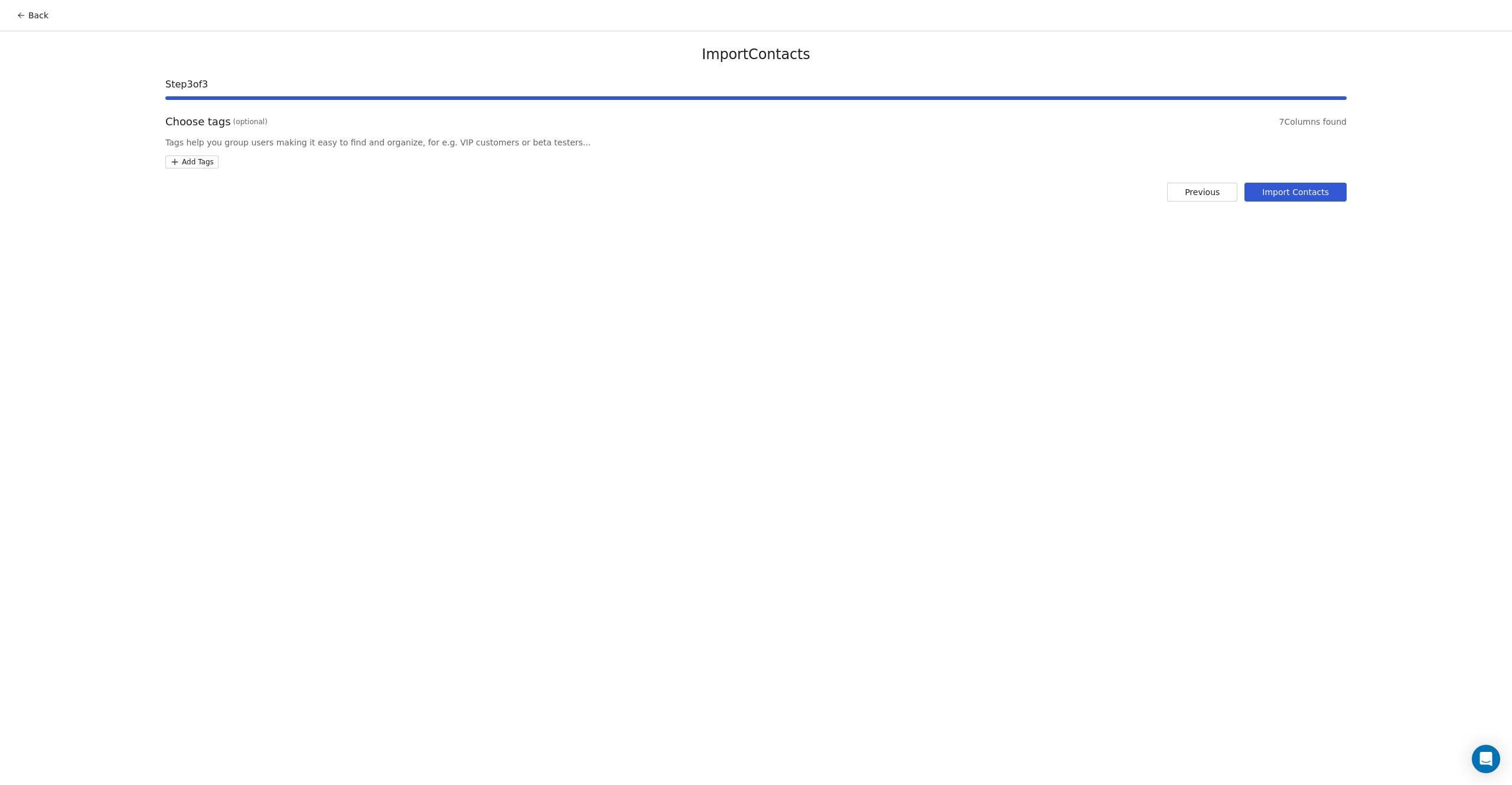
click at [205, 159] on html "Back Import Contacts Step 3 of 3 Choose tags (optional) 7 Columns found Tags he…" at bounding box center [756, 392] width 1512 height 785
click at [208, 343] on div "Test" at bounding box center [202, 338] width 14 height 11
click at [1290, 194] on html "Back Import Contacts Step 3 of 3 Choose tags (optional) 7 Columns found Tags he…" at bounding box center [756, 392] width 1512 height 785
click at [1289, 193] on button "Import Contacts" at bounding box center [1295, 192] width 102 height 19
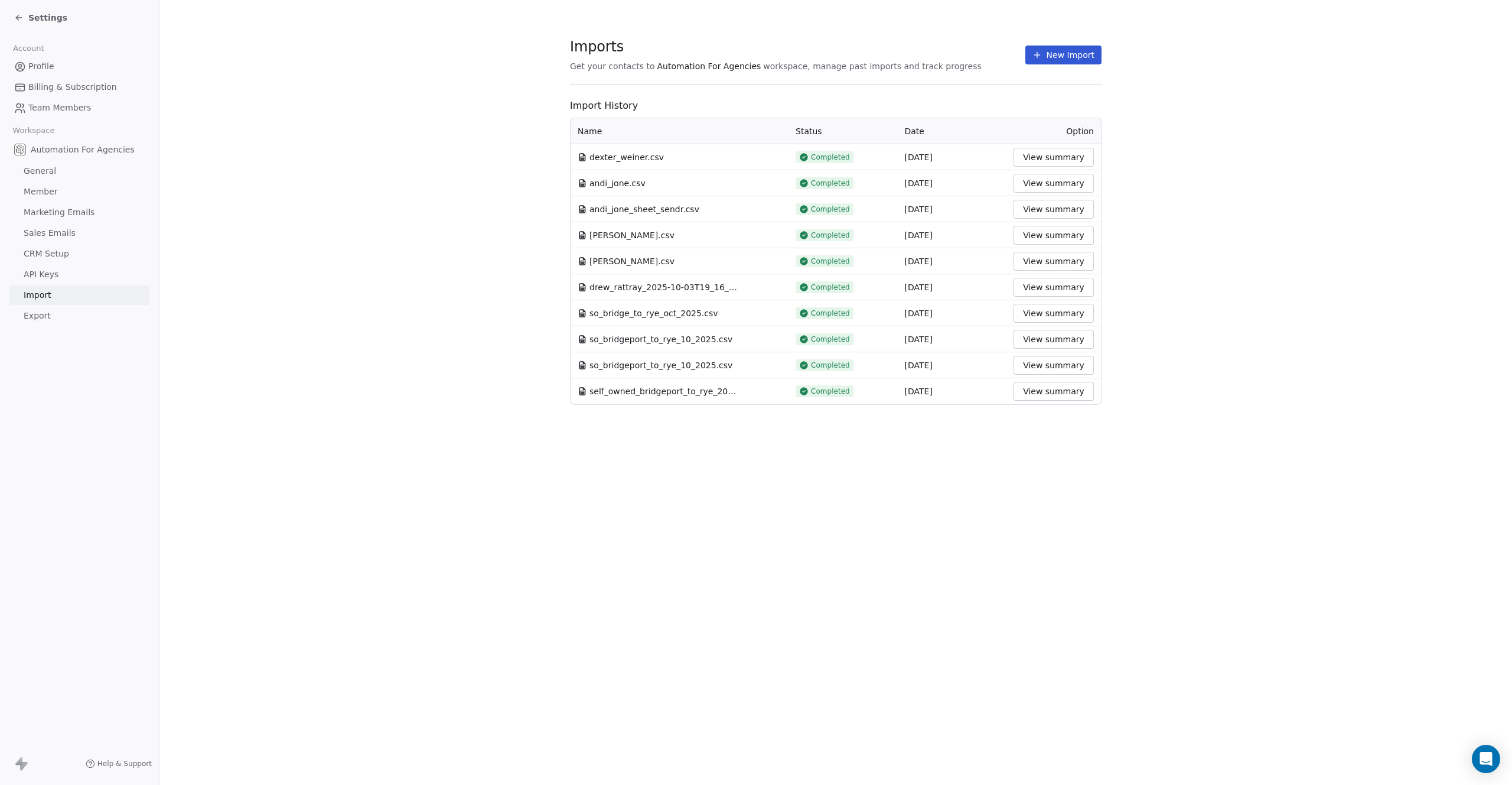
click at [1438, 663] on div "Imports Get your contacts to Automation For Agencies workspace, manage past imp…" at bounding box center [836, 392] width 1353 height 785
click at [36, 21] on span "Settings" at bounding box center [48, 17] width 39 height 11
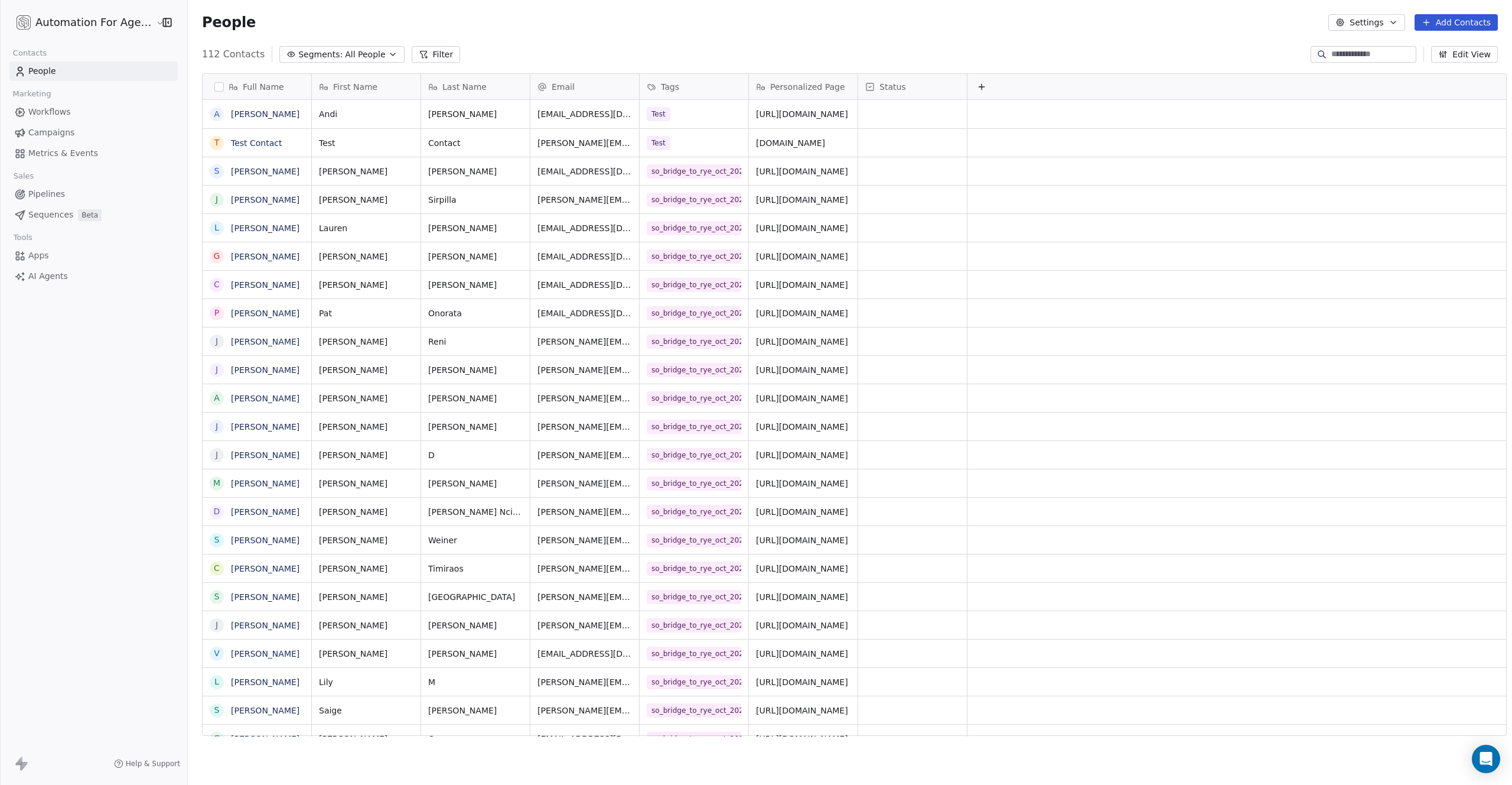
scroll to position [682, 1325]
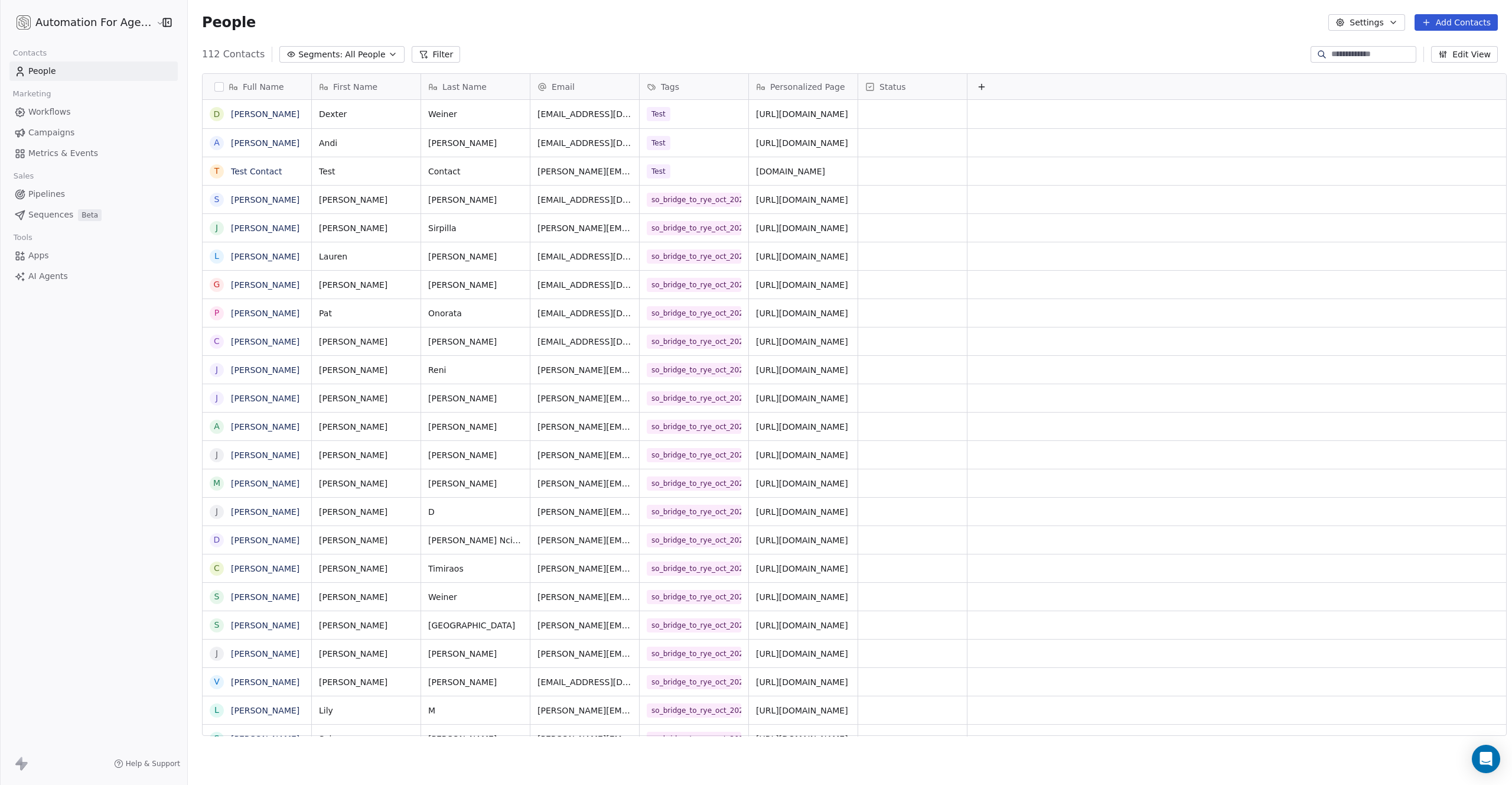
click at [50, 109] on span "Workflows" at bounding box center [50, 112] width 43 height 12
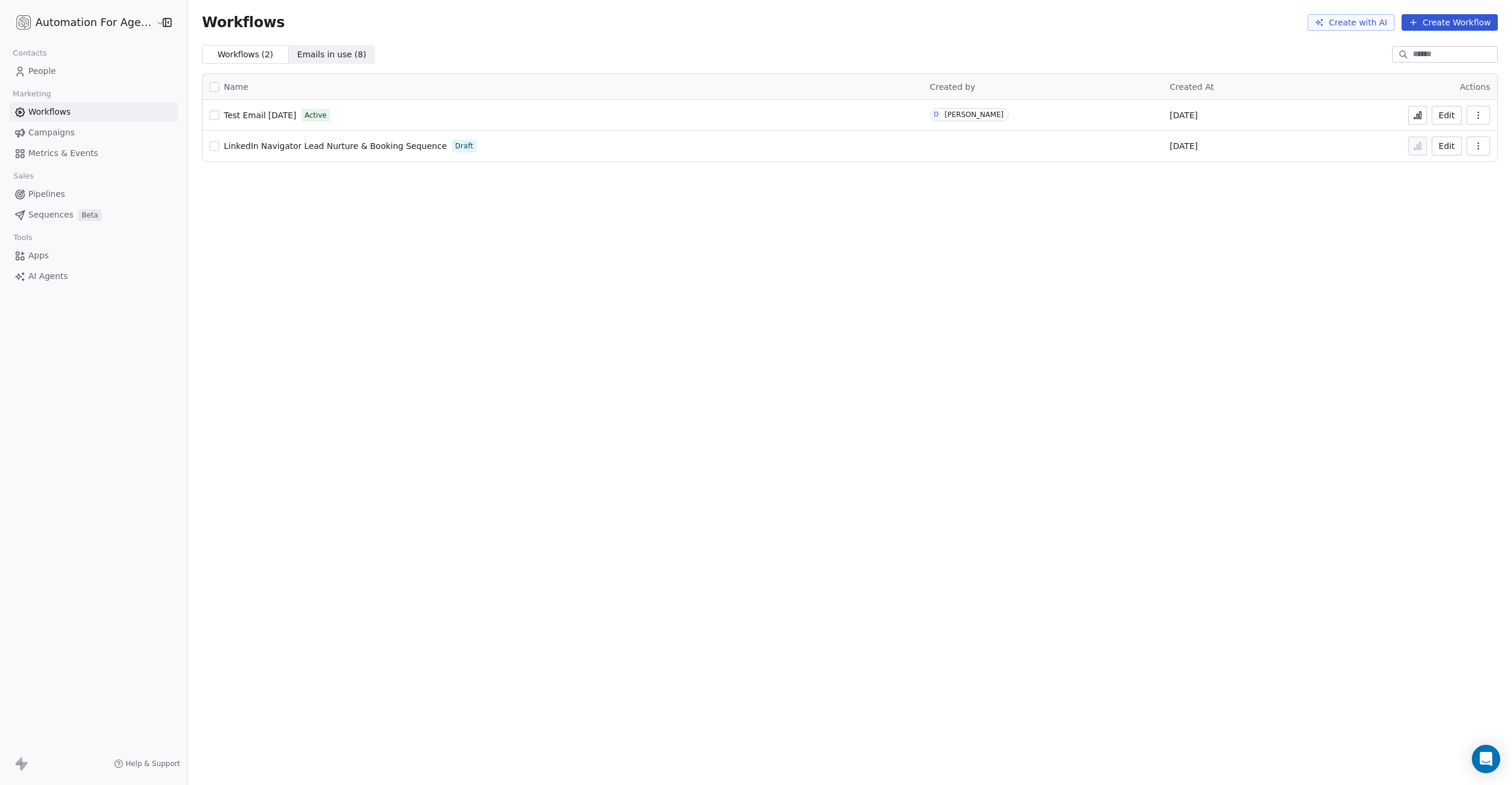
click at [261, 119] on span "Test Email [DATE]" at bounding box center [260, 116] width 73 height 10
click at [87, 151] on span "Metrics & Events" at bounding box center [63, 153] width 70 height 12
